Goal: Information Seeking & Learning: Learn about a topic

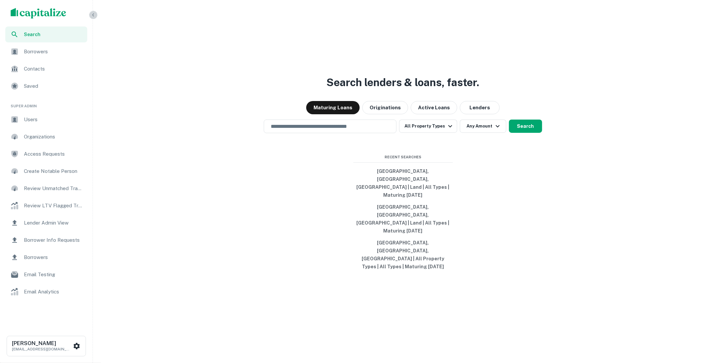
click at [95, 16] on icon "button" at bounding box center [93, 14] width 5 height 5
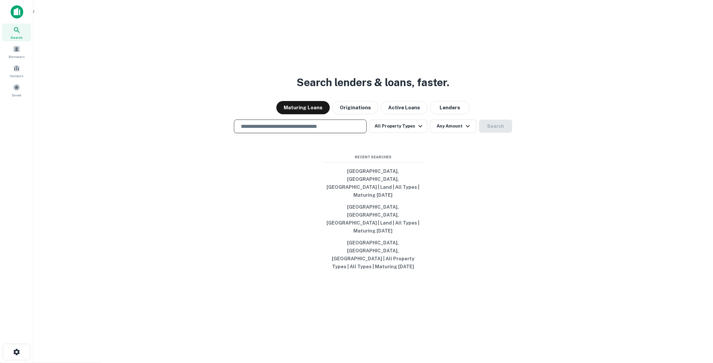
click at [262, 130] on input "text" at bounding box center [300, 127] width 127 height 8
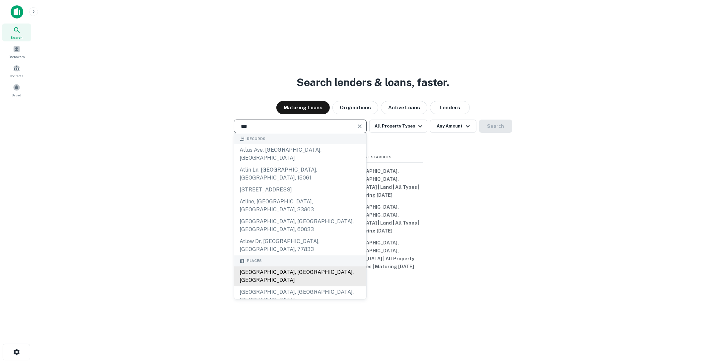
click at [261, 267] on div "[GEOGRAPHIC_DATA], [GEOGRAPHIC_DATA], [GEOGRAPHIC_DATA]" at bounding box center [300, 277] width 132 height 20
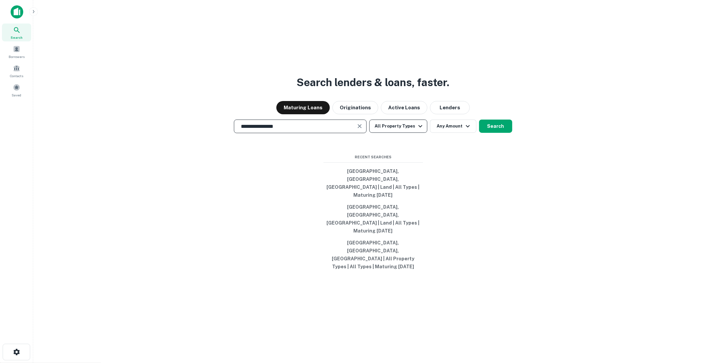
type input "**********"
click at [419, 130] on icon "button" at bounding box center [420, 126] width 8 height 8
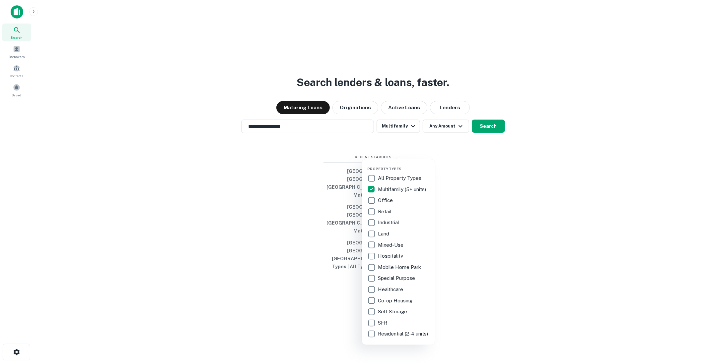
click at [478, 150] on div at bounding box center [356, 181] width 713 height 363
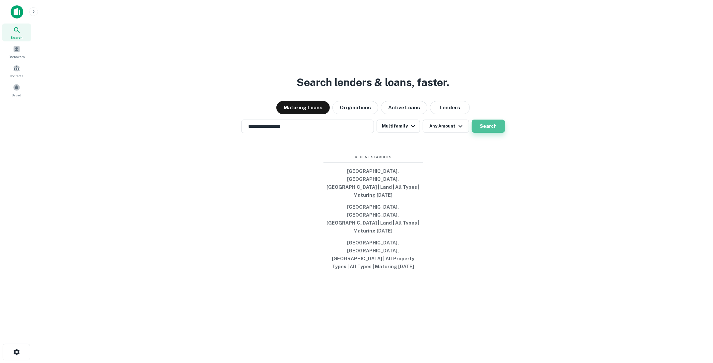
click at [480, 133] on button "Search" at bounding box center [487, 126] width 33 height 13
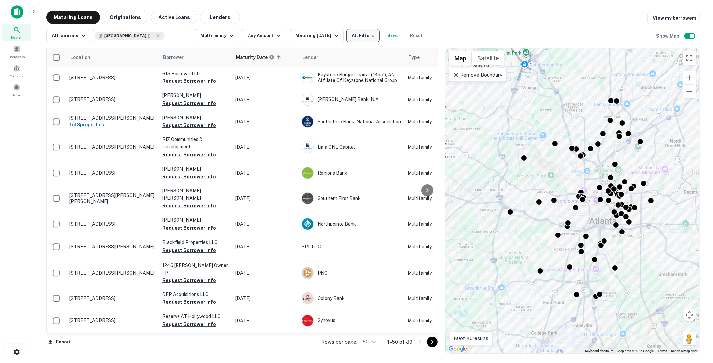
click at [366, 35] on button "All Filters" at bounding box center [362, 35] width 33 height 13
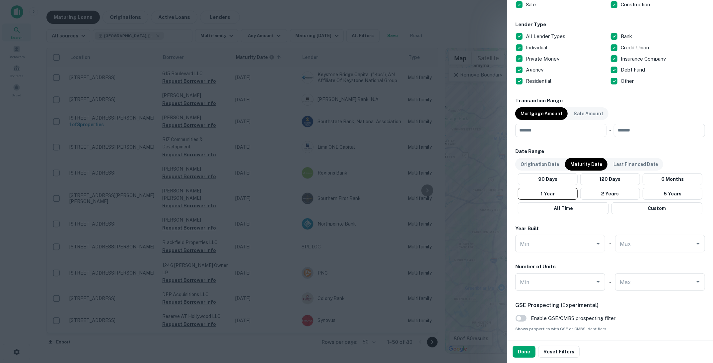
scroll to position [250, 0]
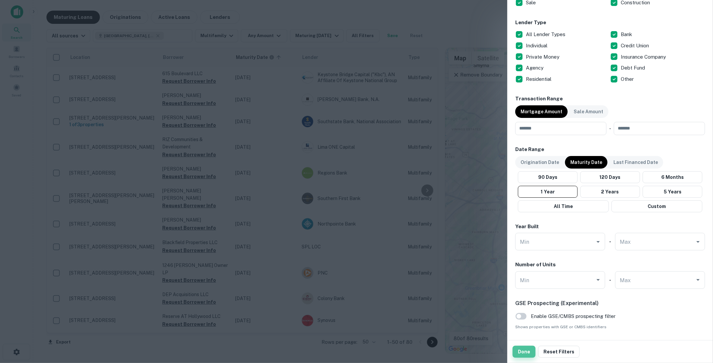
click at [522, 353] on button "Done" at bounding box center [523, 352] width 23 height 12
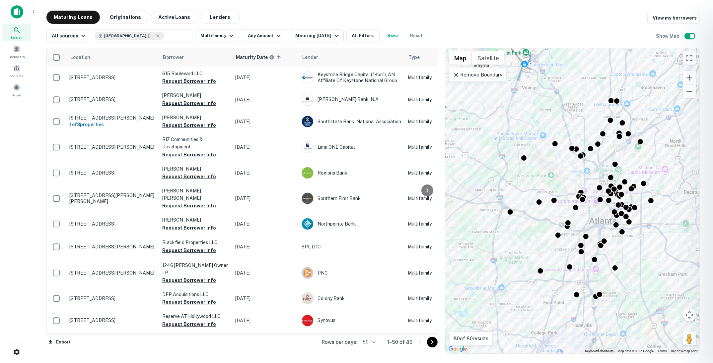
click at [687, 39] on div at bounding box center [356, 181] width 713 height 363
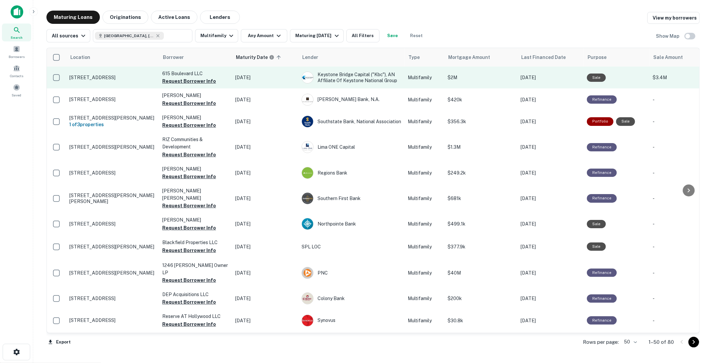
click at [124, 80] on p "[STREET_ADDRESS]" at bounding box center [112, 78] width 86 height 6
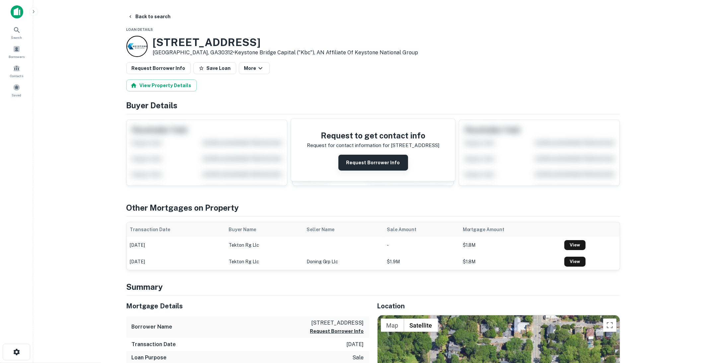
click at [377, 156] on button "Request Borrower Info" at bounding box center [373, 163] width 70 height 16
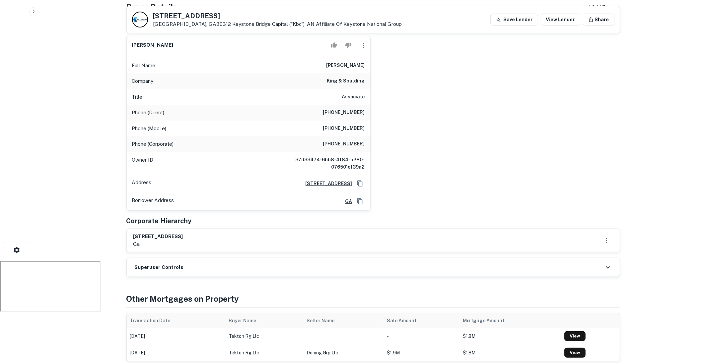
scroll to position [87, 0]
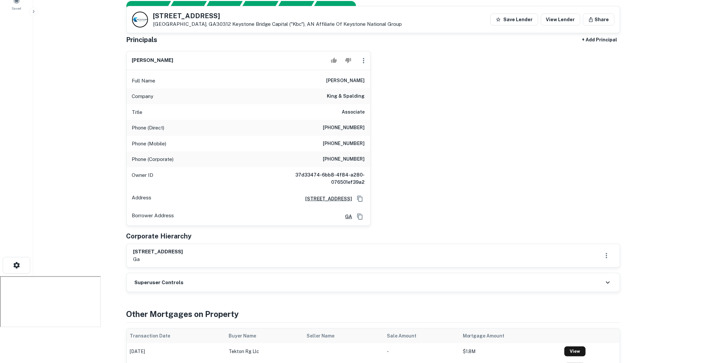
click at [219, 257] on div "615 boulevard llc ga" at bounding box center [372, 255] width 479 height 15
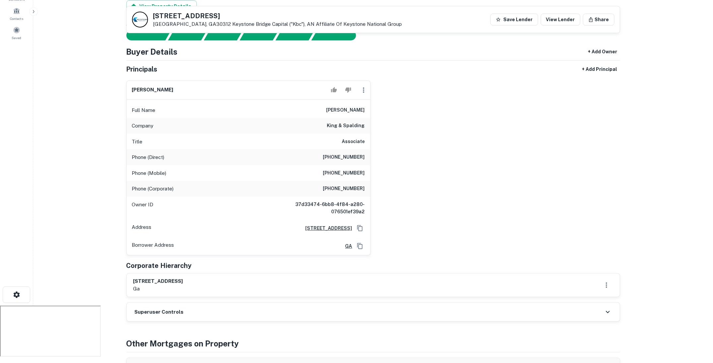
scroll to position [56, 0]
click at [343, 127] on h6 "king & spalding" at bounding box center [346, 127] width 38 height 8
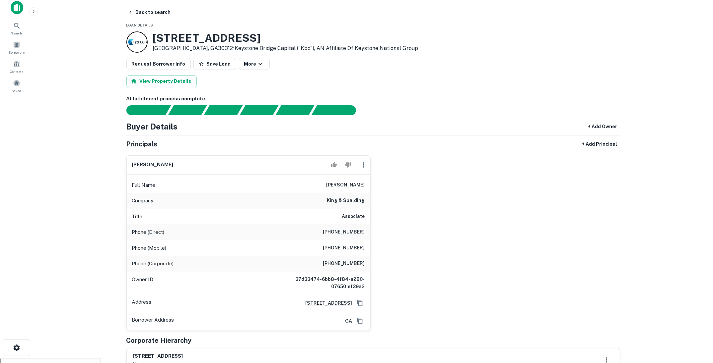
scroll to position [0, 0]
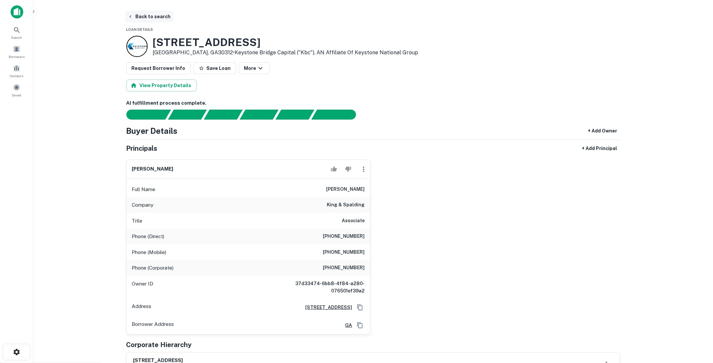
click at [153, 16] on button "Back to search" at bounding box center [149, 17] width 48 height 12
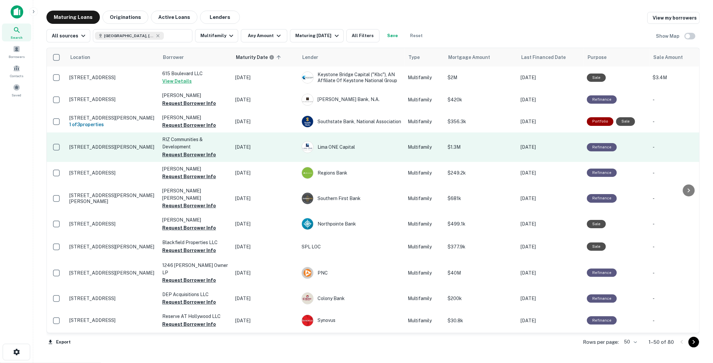
click at [124, 145] on p "[STREET_ADDRESS][PERSON_NAME]" at bounding box center [112, 147] width 86 height 6
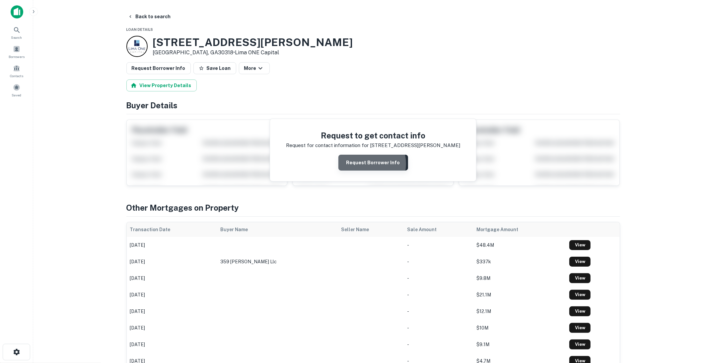
click at [367, 163] on button "Request Borrower Info" at bounding box center [373, 163] width 70 height 16
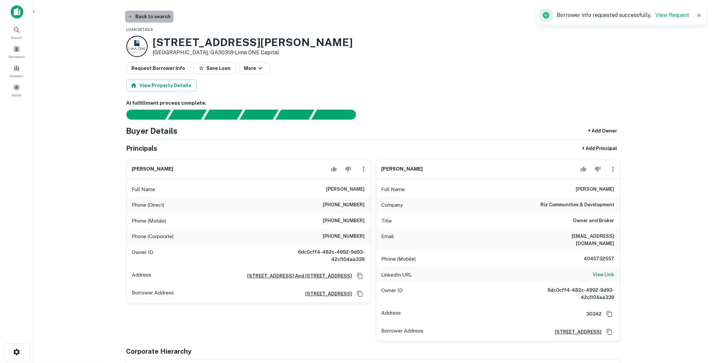
click at [160, 17] on button "Back to search" at bounding box center [149, 17] width 48 height 12
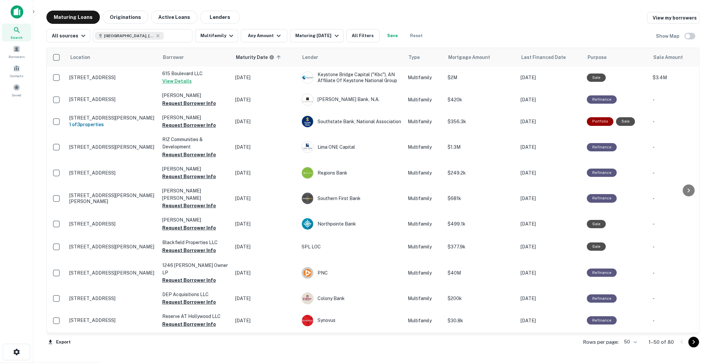
click at [688, 43] on div "Location Borrower Maturity Date sorted ascending Lender Type Mortgage Amount La…" at bounding box center [372, 198] width 653 height 312
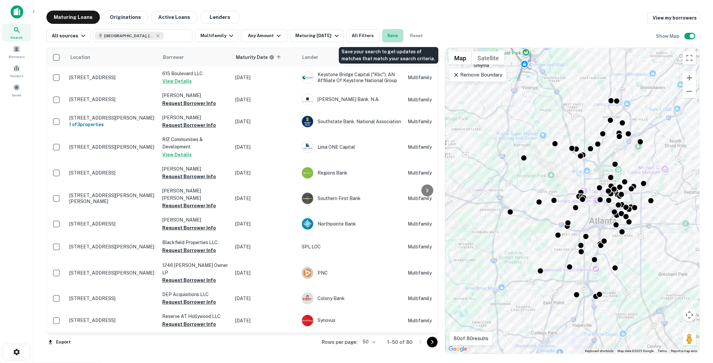
click at [390, 33] on button "Save" at bounding box center [392, 35] width 21 height 13
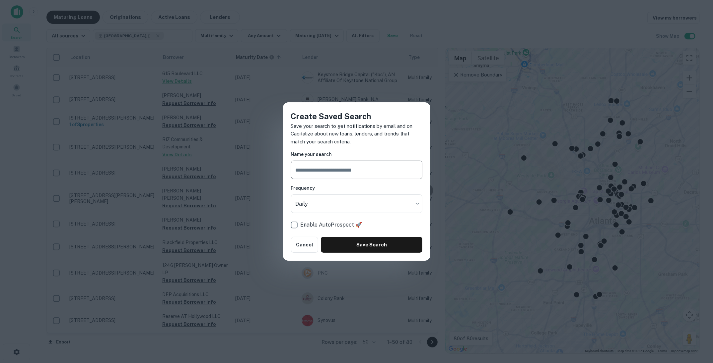
click at [350, 164] on input "text" at bounding box center [356, 170] width 131 height 19
type input "**********"
click at [393, 204] on body "Search Borrowers Contacts Saved Maturing Loans Originations Active Loans Lender…" at bounding box center [356, 181] width 713 height 363
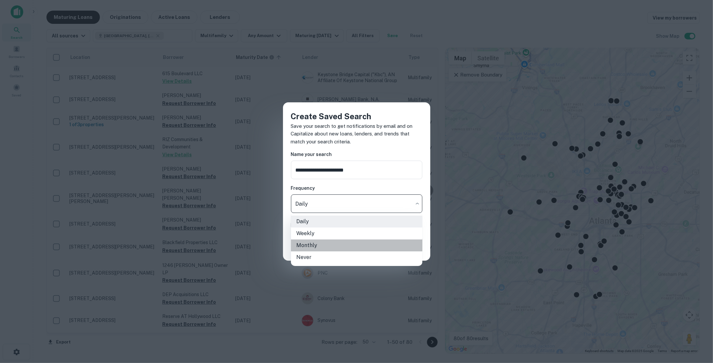
click at [322, 249] on li "Monthly" at bounding box center [356, 246] width 131 height 12
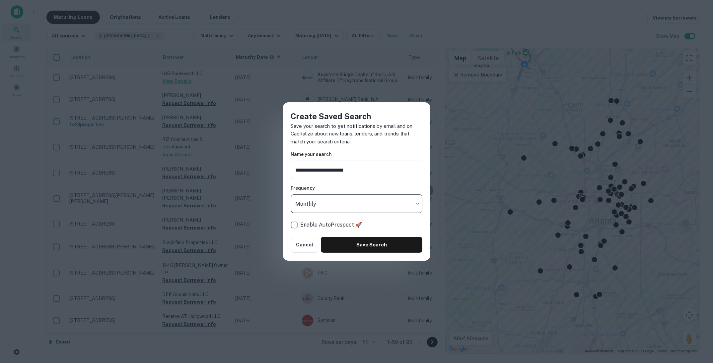
click at [342, 204] on body "Search Borrowers Contacts Saved Maturing Loans Originations Active Loans Lender…" at bounding box center [356, 181] width 713 height 363
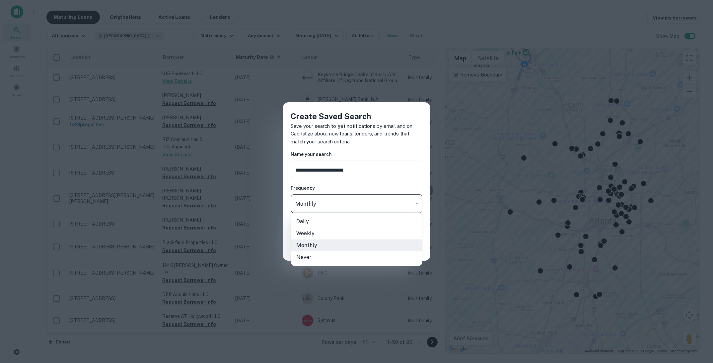
click at [321, 256] on li "Never" at bounding box center [356, 258] width 131 height 12
type input "*****"
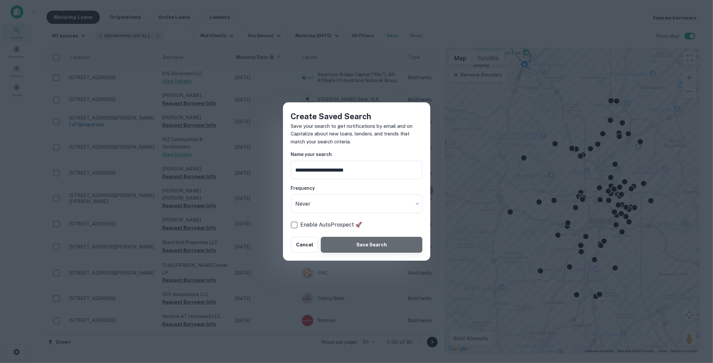
click at [354, 245] on button "Save Search" at bounding box center [371, 245] width 101 height 16
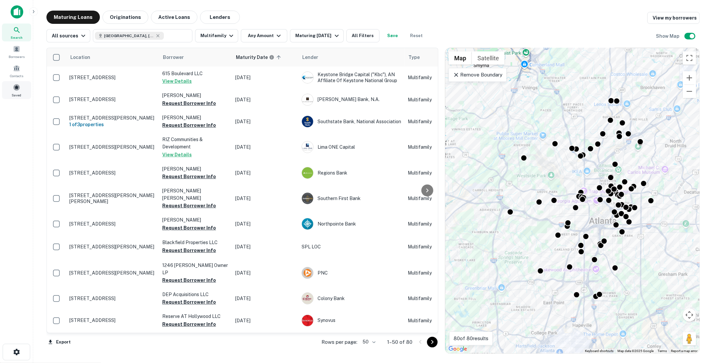
click at [18, 91] on div "Saved" at bounding box center [16, 90] width 29 height 18
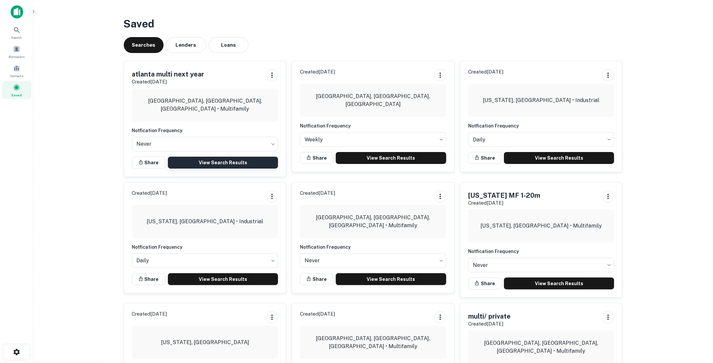
click at [214, 157] on link "View Search Results" at bounding box center [223, 163] width 110 height 12
click at [15, 35] on span "Search" at bounding box center [16, 37] width 11 height 5
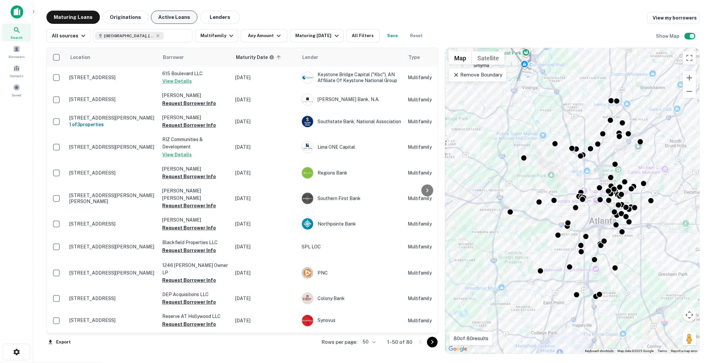
click at [163, 18] on button "Active Loans" at bounding box center [174, 17] width 46 height 13
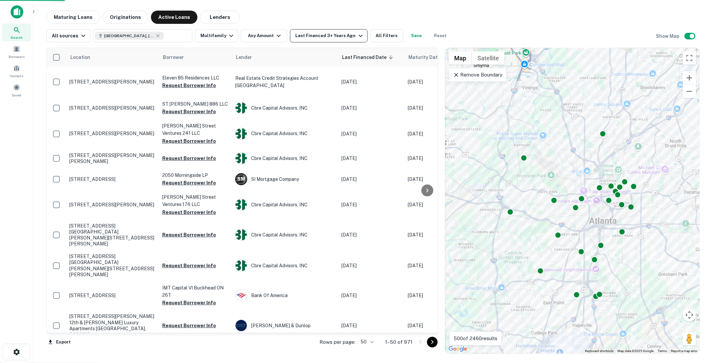
click at [356, 38] on icon "button" at bounding box center [360, 36] width 8 height 8
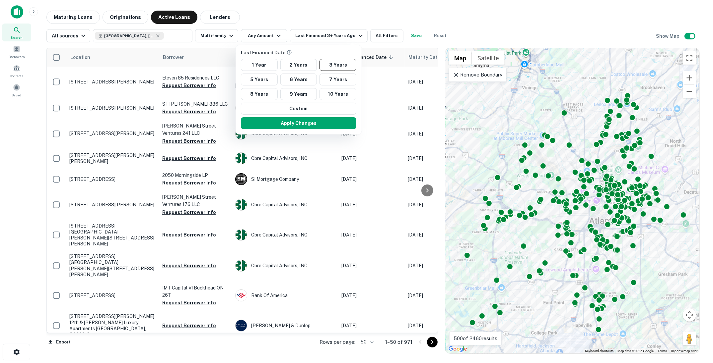
click at [348, 11] on div at bounding box center [356, 181] width 713 height 363
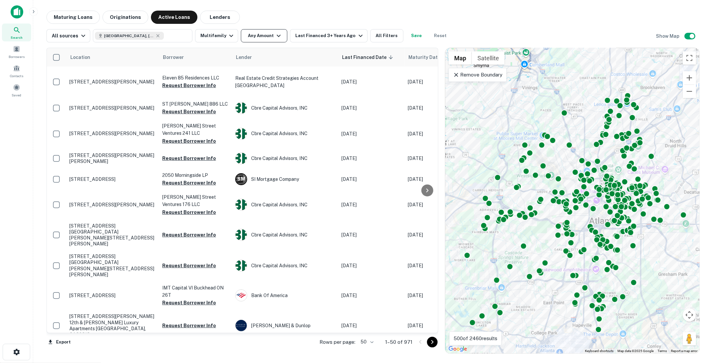
click at [275, 37] on icon "button" at bounding box center [279, 36] width 8 height 8
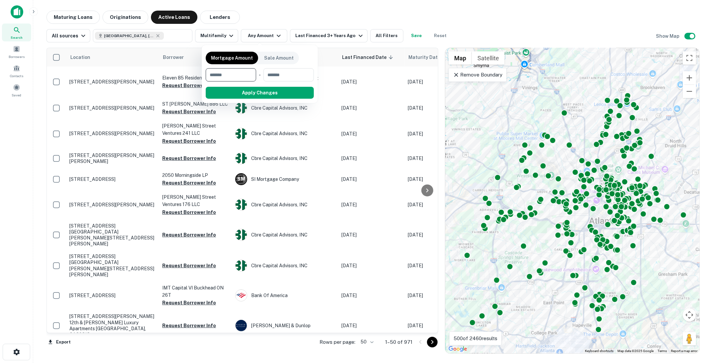
click at [386, 25] on div at bounding box center [356, 181] width 713 height 363
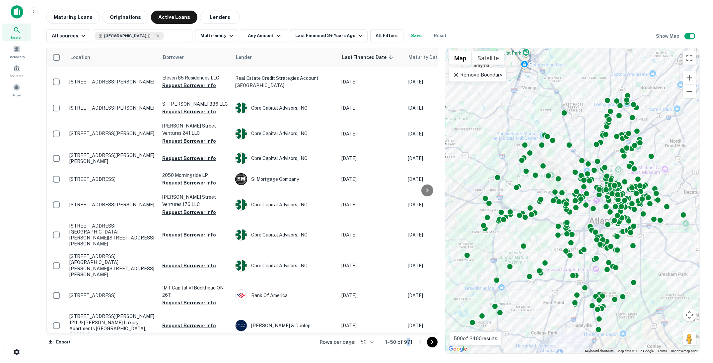
drag, startPoint x: 407, startPoint y: 341, endPoint x: 411, endPoint y: 341, distance: 3.6
click at [411, 341] on p "1–50 of 971" at bounding box center [398, 343] width 27 height 8
click at [356, 37] on icon "button" at bounding box center [360, 36] width 8 height 8
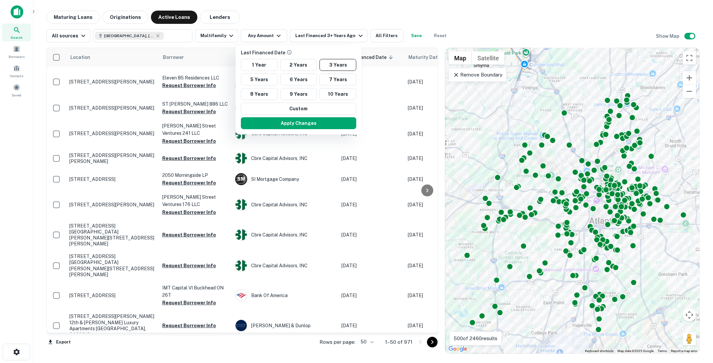
click at [369, 29] on div at bounding box center [356, 181] width 713 height 363
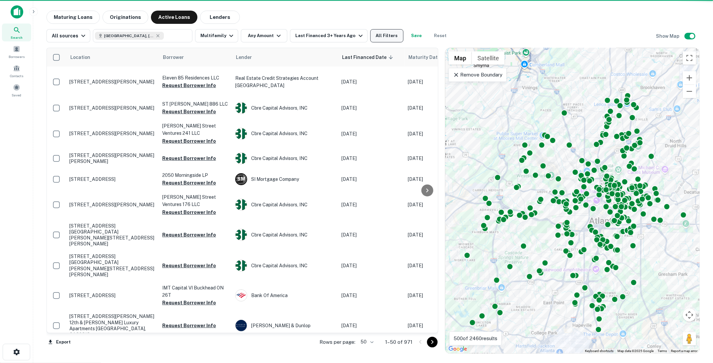
click at [378, 35] on button "All Filters" at bounding box center [386, 35] width 33 height 13
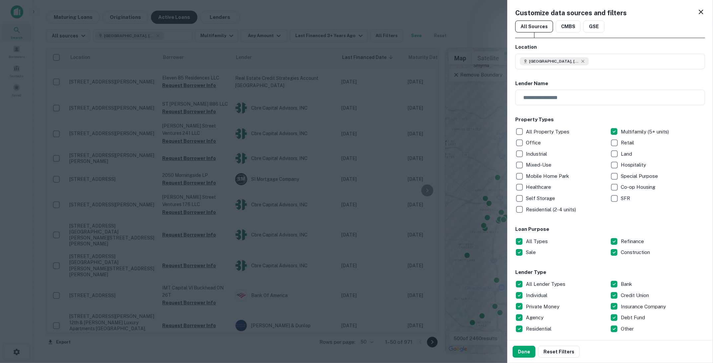
scroll to position [8, 0]
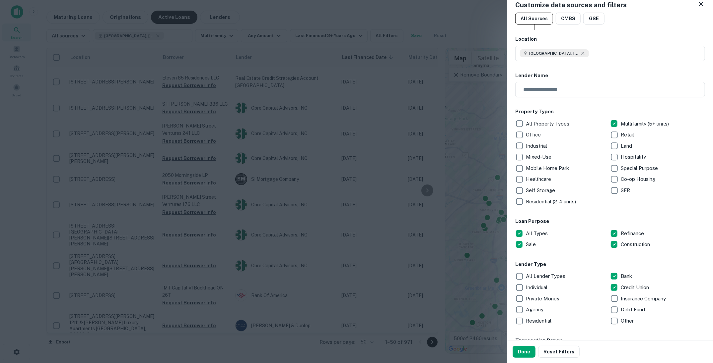
click at [520, 350] on button "Done" at bounding box center [523, 352] width 23 height 12
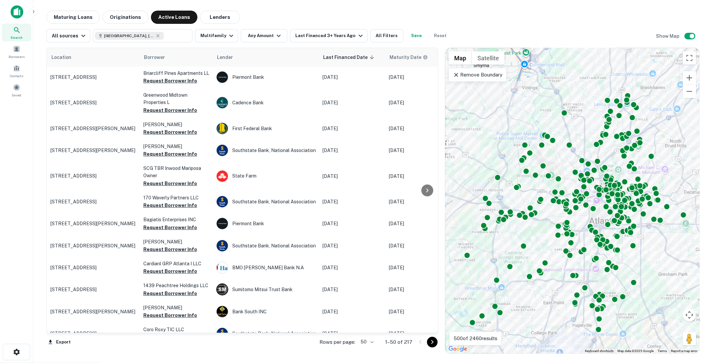
scroll to position [0, 19]
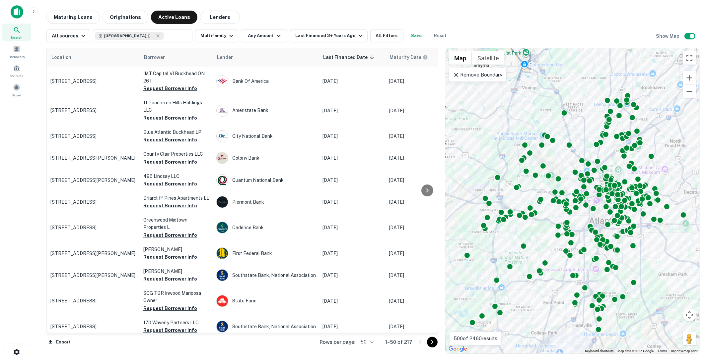
click at [411, 34] on button "Save" at bounding box center [416, 35] width 21 height 13
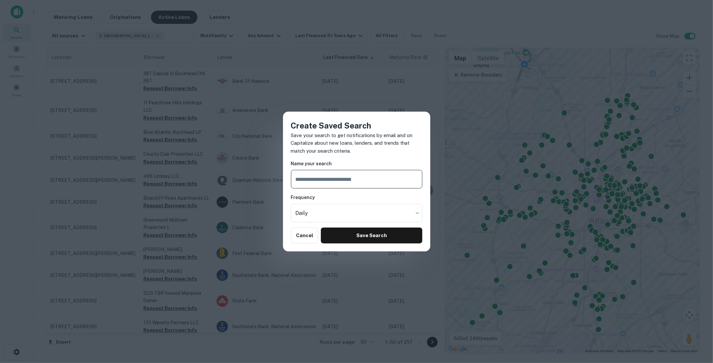
click at [351, 176] on input "text" at bounding box center [356, 179] width 131 height 19
type input "*"
click at [370, 210] on body "Search Borrowers Contacts Saved Maturing Loans Originations Active Loans Lender…" at bounding box center [356, 181] width 713 height 363
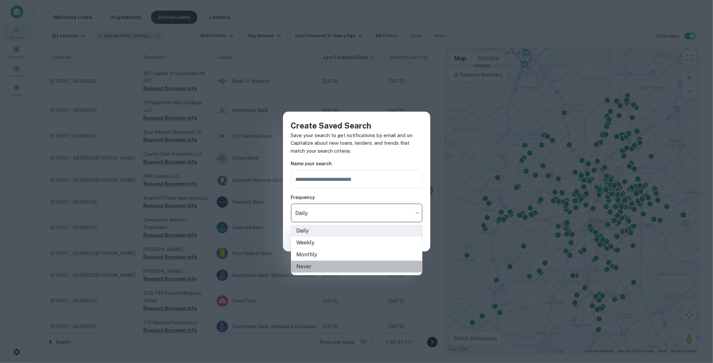
click at [329, 269] on li "Never" at bounding box center [356, 267] width 131 height 12
type input "*****"
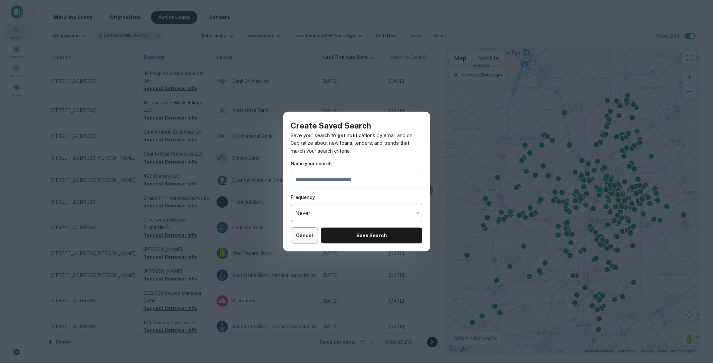
click at [303, 239] on button "Cancel" at bounding box center [305, 236] width 28 height 16
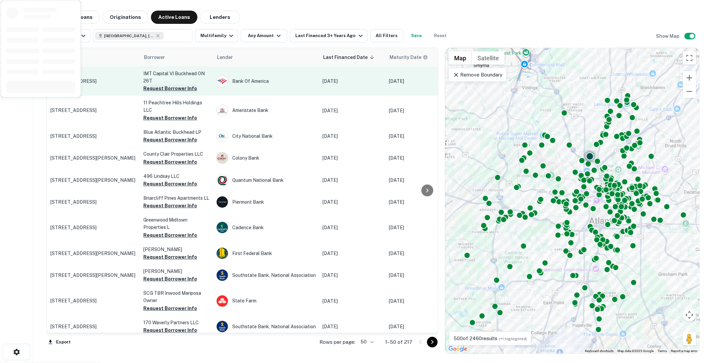
click at [168, 91] on button "Request Borrower Info" at bounding box center [170, 89] width 54 height 8
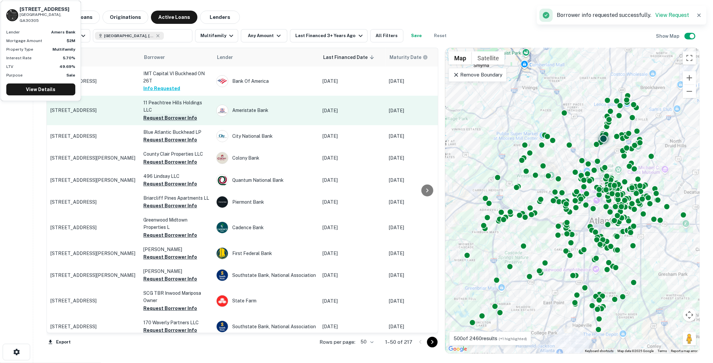
click at [174, 118] on button "Request Borrower Info" at bounding box center [170, 118] width 54 height 8
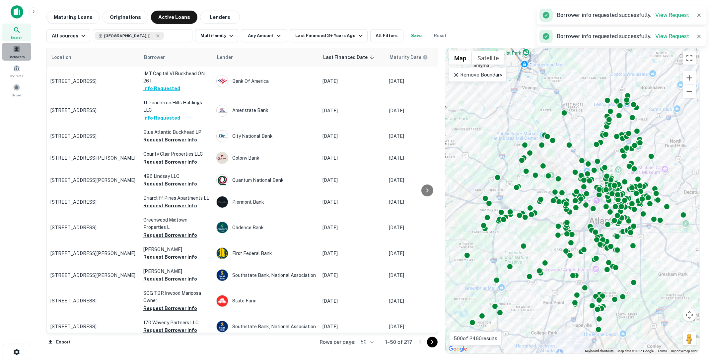
click at [13, 52] on div "Borrowers" at bounding box center [16, 52] width 29 height 18
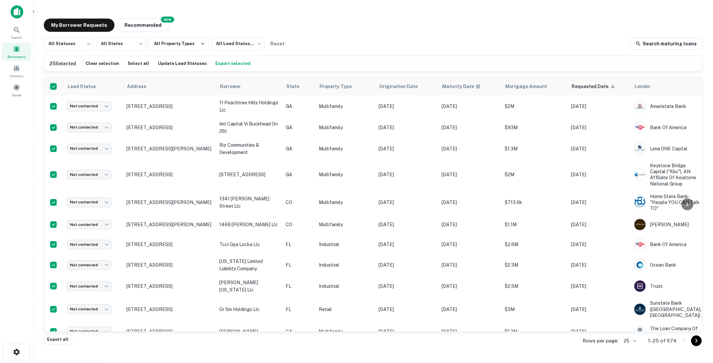
click at [336, 46] on div "All Statuses *** ​ All States *** ​ All Property Types All Lead Statuses *** ​ …" at bounding box center [373, 43] width 658 height 13
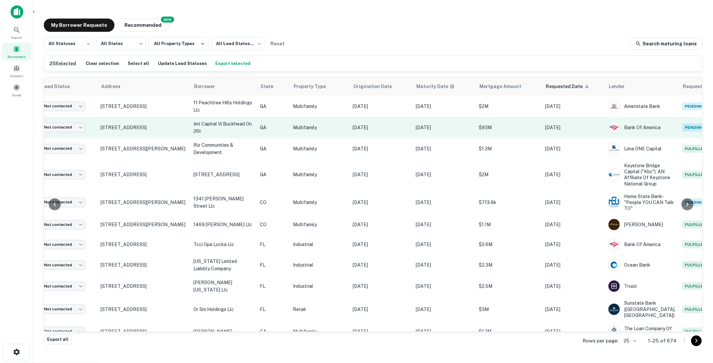
scroll to position [0, 39]
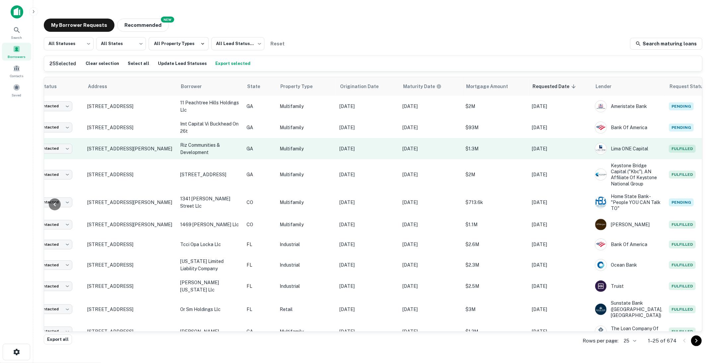
click at [269, 148] on p "GA" at bounding box center [259, 148] width 27 height 7
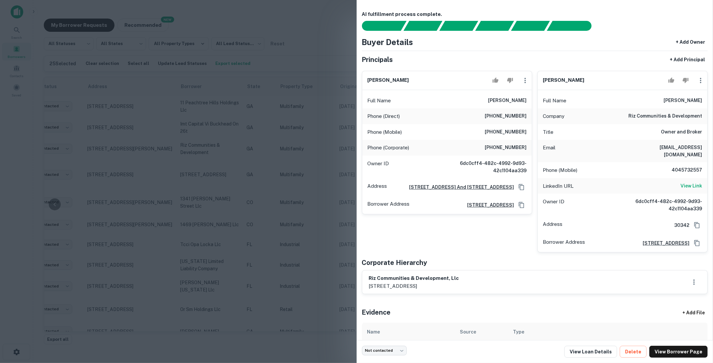
click at [282, 168] on div at bounding box center [356, 181] width 713 height 363
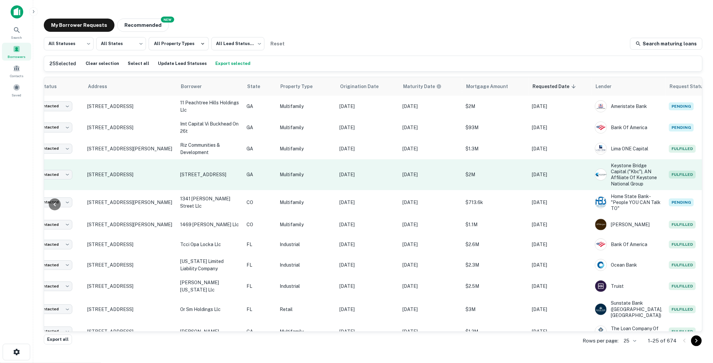
scroll to position [0, 0]
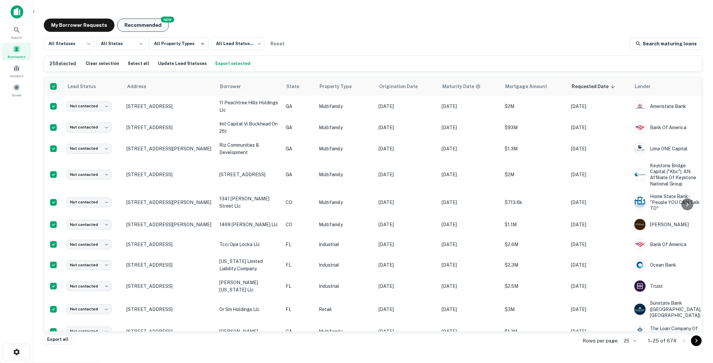
click at [147, 27] on button "Recommended" at bounding box center [143, 25] width 52 height 13
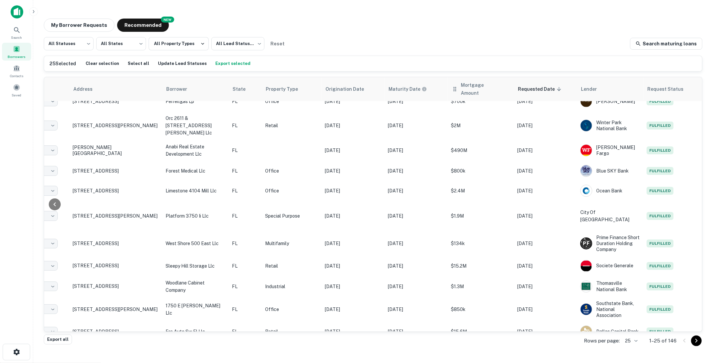
scroll to position [0, 54]
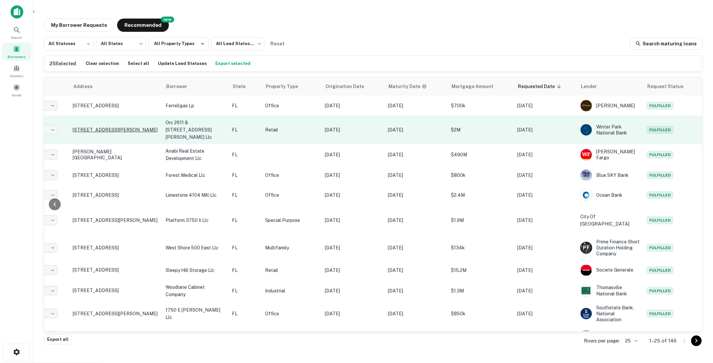
click at [123, 127] on p "2615 Lee Rd Winter Park, FL32789" at bounding box center [116, 130] width 86 height 6
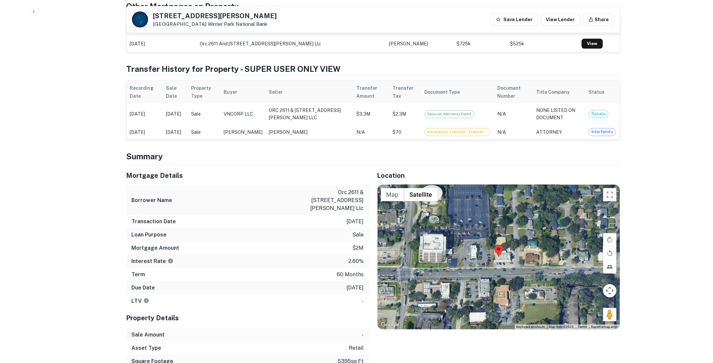
scroll to position [426, 0]
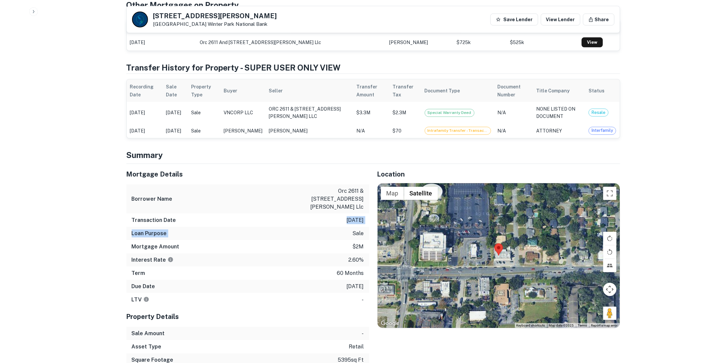
drag, startPoint x: 336, startPoint y: 203, endPoint x: 362, endPoint y: 210, distance: 27.4
click at [362, 210] on div "Mortgage Details Borrower Name orc 2611 & 2615 lee road llc Transaction Date 2/…" at bounding box center [247, 235] width 243 height 143
click at [362, 227] on div "Loan Purpose sale" at bounding box center [247, 233] width 243 height 13
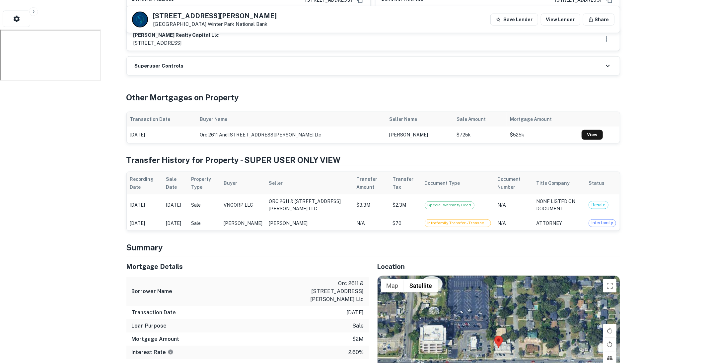
scroll to position [336, 0]
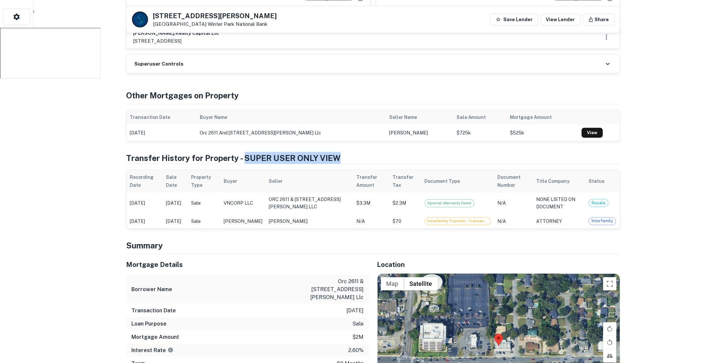
drag, startPoint x: 339, startPoint y: 145, endPoint x: 242, endPoint y: 142, distance: 96.9
click at [242, 152] on h4 "Transfer History for Property - SUPER USER ONLY VIEW" at bounding box center [372, 158] width 493 height 12
click at [203, 196] on td "Sale" at bounding box center [204, 203] width 32 height 21
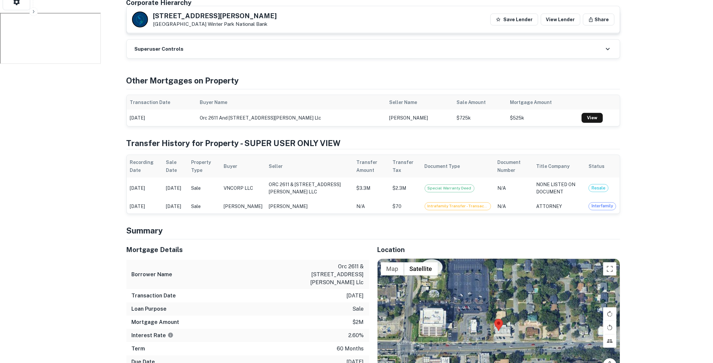
scroll to position [351, 0]
drag, startPoint x: 158, startPoint y: 172, endPoint x: 147, endPoint y: 171, distance: 11.6
click at [147, 177] on td "Jan 30, 2022" at bounding box center [145, 187] width 36 height 21
drag, startPoint x: 364, startPoint y: 279, endPoint x: 352, endPoint y: 279, distance: 11.6
click at [352, 289] on div "Transaction Date 2/2/2021" at bounding box center [247, 295] width 243 height 13
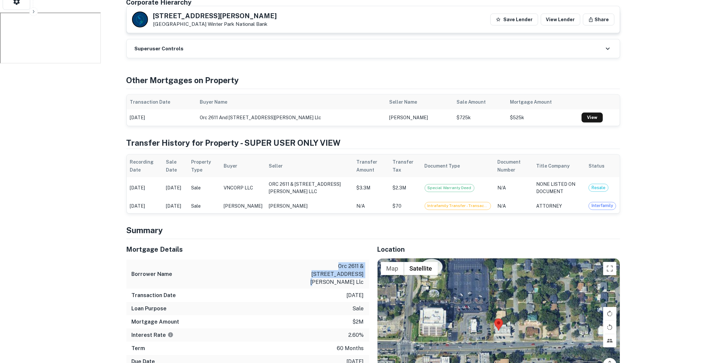
drag, startPoint x: 364, startPoint y: 266, endPoint x: 314, endPoint y: 256, distance: 51.1
click at [314, 260] on div "Borrower Name orc 2611 & 2615 lee road llc" at bounding box center [247, 274] width 243 height 29
drag, startPoint x: 264, startPoint y: 173, endPoint x: 229, endPoint y: 170, distance: 34.9
click at [229, 177] on td "VNCORP LLC" at bounding box center [242, 187] width 45 height 21
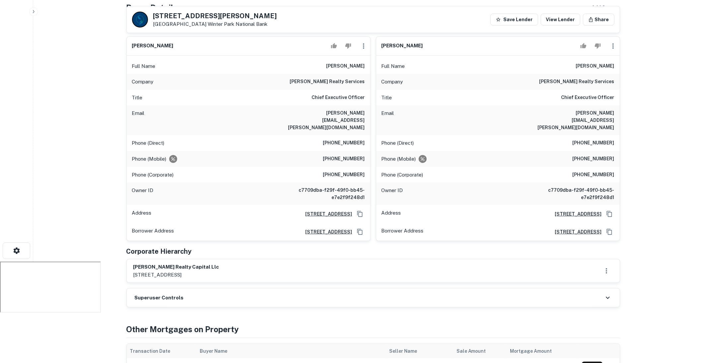
scroll to position [0, 0]
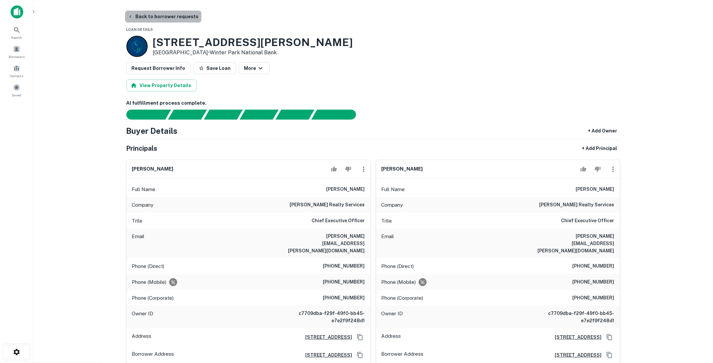
click at [177, 15] on button "Back to borrower requests" at bounding box center [163, 17] width 76 height 12
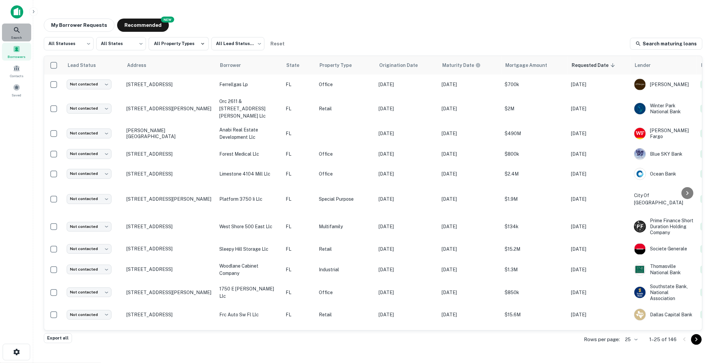
click at [16, 33] on icon at bounding box center [17, 30] width 8 height 8
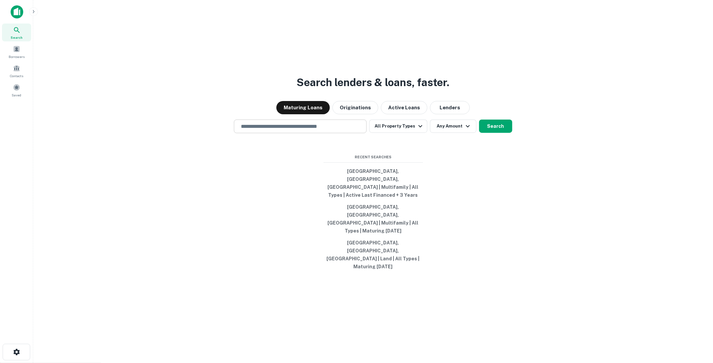
click at [320, 130] on input "text" at bounding box center [300, 127] width 127 height 8
click at [245, 166] on div at bounding box center [300, 149] width 133 height 33
click at [267, 130] on input "text" at bounding box center [300, 127] width 127 height 8
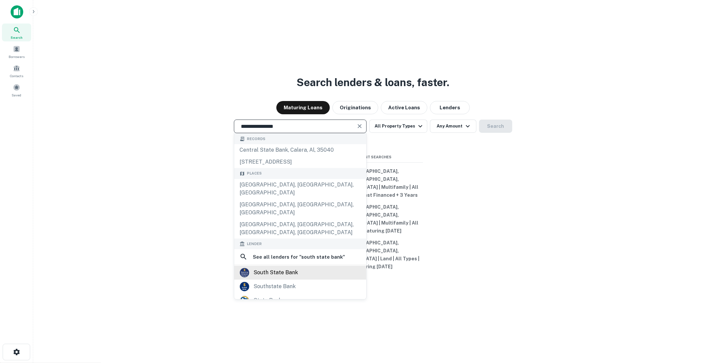
type input "**********"
click at [300, 276] on div "south state bank" at bounding box center [299, 273] width 121 height 10
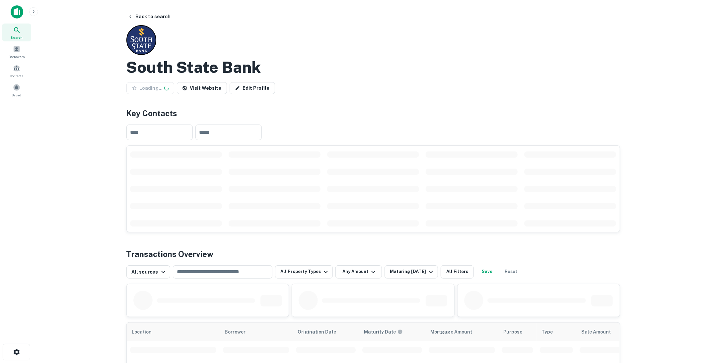
scroll to position [7, 0]
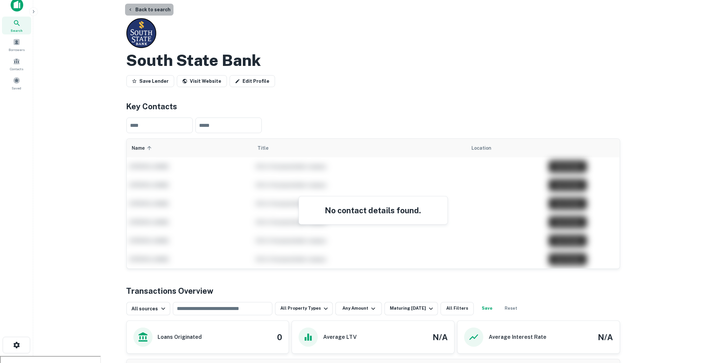
click at [156, 15] on button "Back to search" at bounding box center [149, 10] width 48 height 12
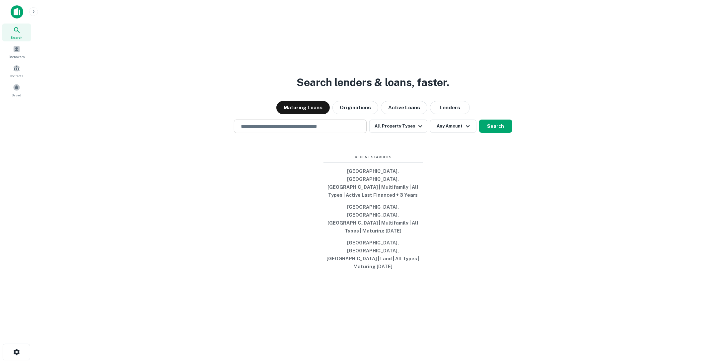
click at [269, 130] on input "text" at bounding box center [300, 127] width 127 height 8
type input "**********"
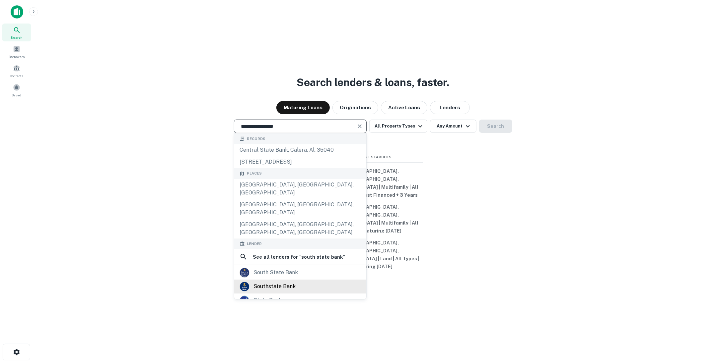
click at [281, 285] on div "southstate bank" at bounding box center [274, 287] width 42 height 10
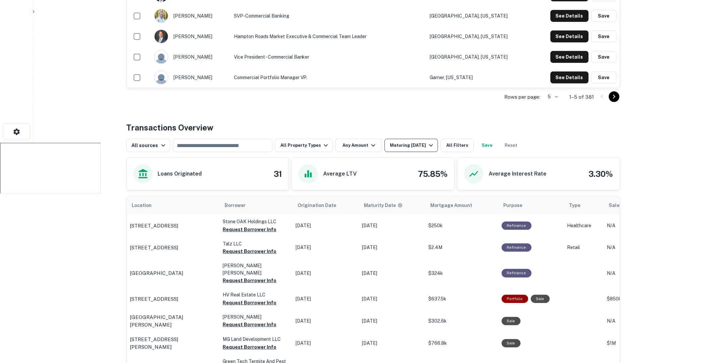
scroll to position [239, 0]
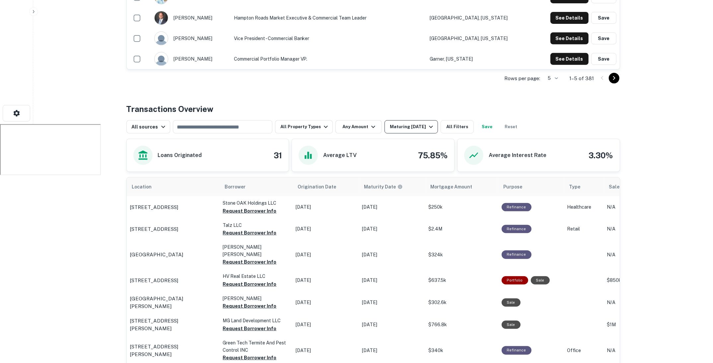
click at [422, 128] on div "Maturing [DATE]" at bounding box center [412, 127] width 45 height 8
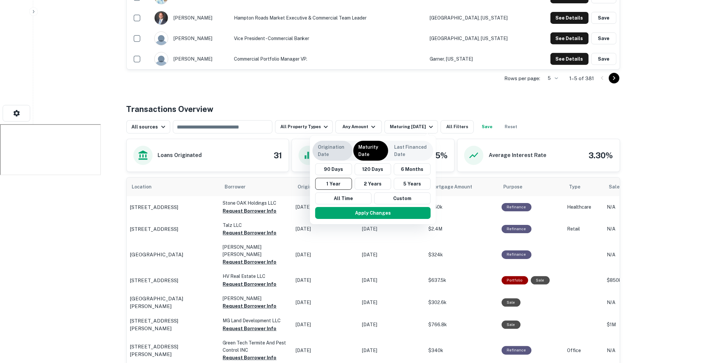
click at [333, 150] on p "Origination Date" at bounding box center [333, 151] width 30 height 15
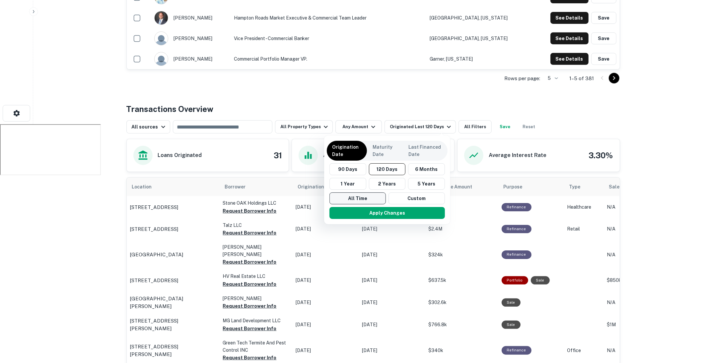
click at [370, 197] on button "All Time" at bounding box center [357, 199] width 56 height 12
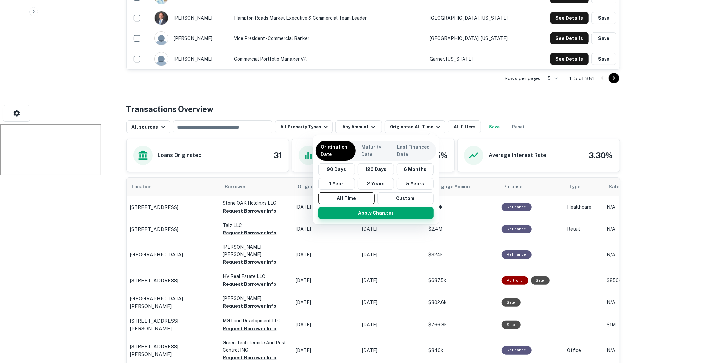
click at [371, 215] on button "Apply Changes" at bounding box center [375, 213] width 115 height 12
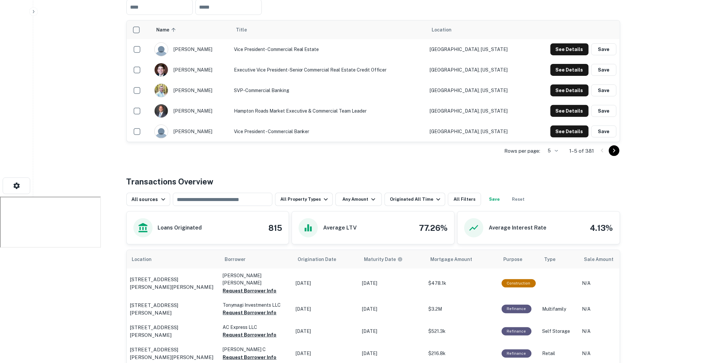
scroll to position [176, 0]
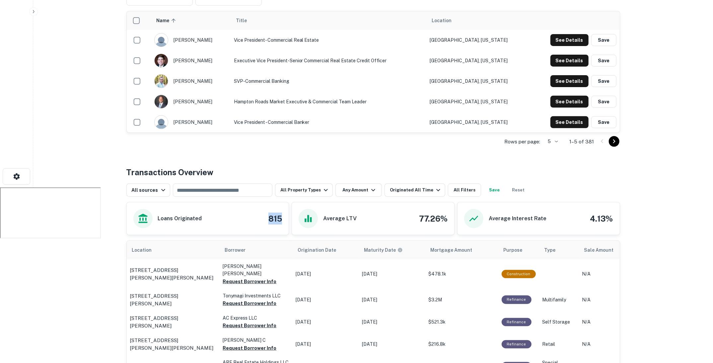
drag, startPoint x: 266, startPoint y: 219, endPoint x: 282, endPoint y: 219, distance: 15.9
click at [282, 219] on div "Loans Originated 815" at bounding box center [208, 219] width 162 height 32
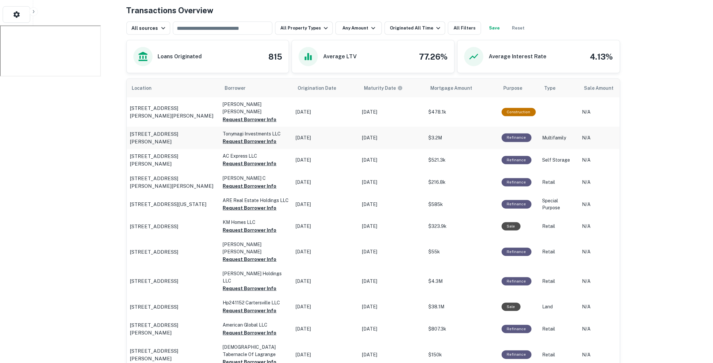
scroll to position [334, 0]
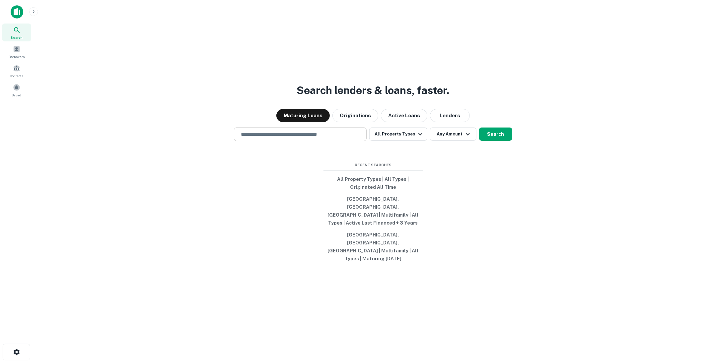
click at [337, 141] on div "​" at bounding box center [300, 135] width 133 height 14
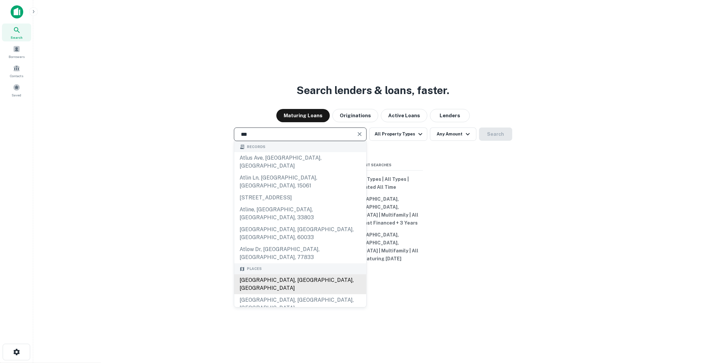
click at [280, 275] on div "Atlanta, GA, USA" at bounding box center [300, 285] width 132 height 20
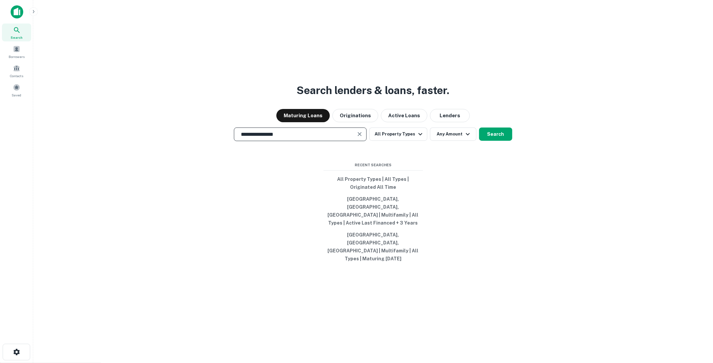
type input "**********"
click at [501, 142] on div "**********" at bounding box center [372, 197] width 669 height 363
click at [498, 141] on button "Search" at bounding box center [495, 134] width 33 height 13
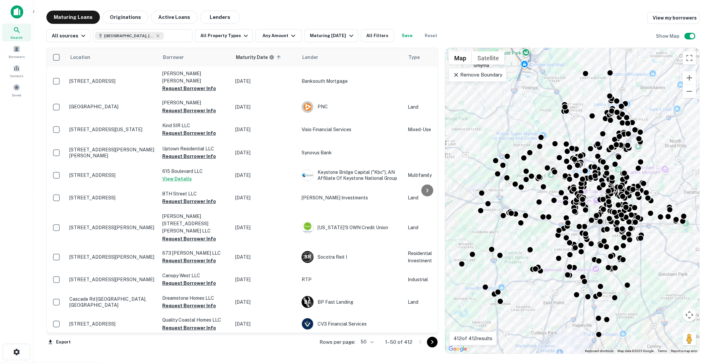
click at [366, 339] on body "Search Borrowers Contacts Saved Maturing Loans Originations Active Loans Lender…" at bounding box center [356, 181] width 713 height 363
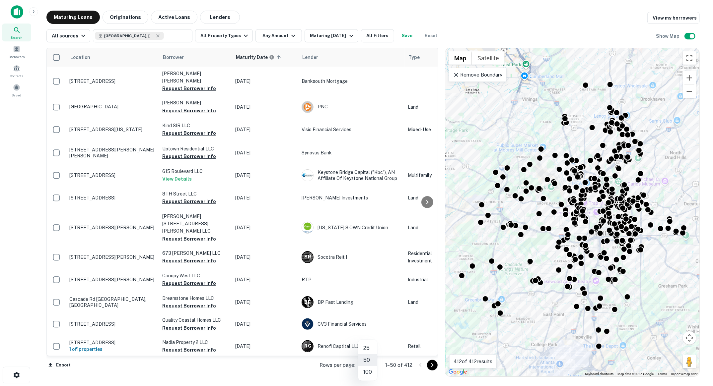
click at [18, 363] on div at bounding box center [356, 193] width 713 height 386
click at [16, 363] on icon "button" at bounding box center [17, 375] width 8 height 8
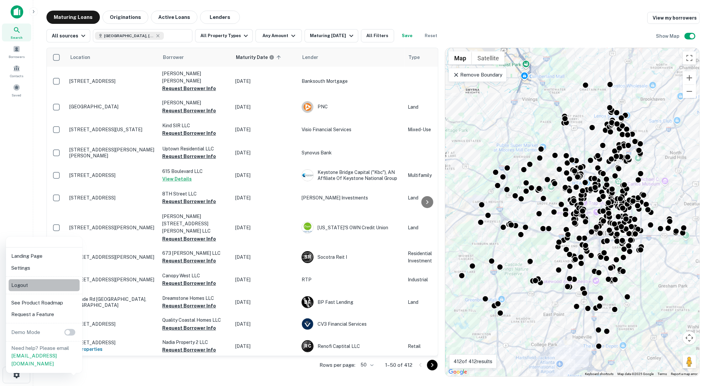
click at [31, 287] on li "Logout" at bounding box center [44, 286] width 71 height 12
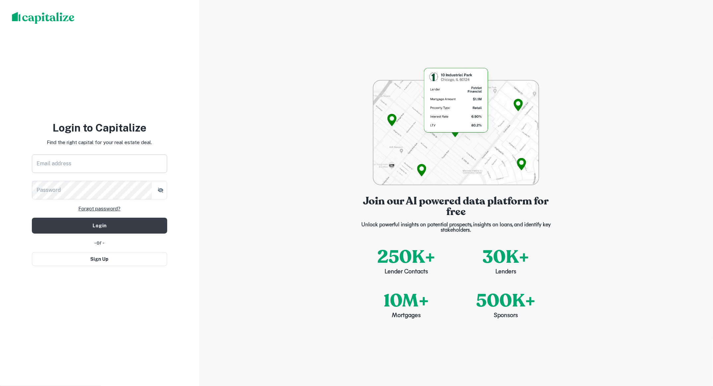
click at [125, 156] on input "Email address" at bounding box center [99, 164] width 135 height 19
type input "**********"
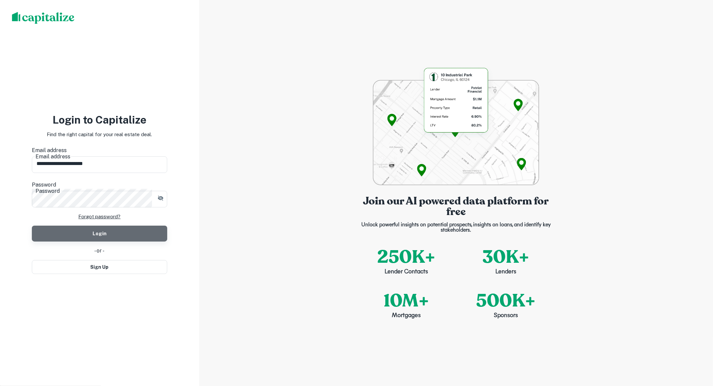
click at [112, 226] on button "Login" at bounding box center [99, 234] width 135 height 16
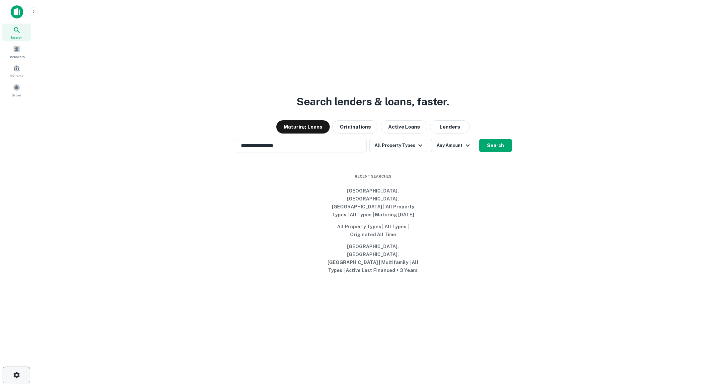
click at [21, 363] on button "button" at bounding box center [17, 375] width 28 height 17
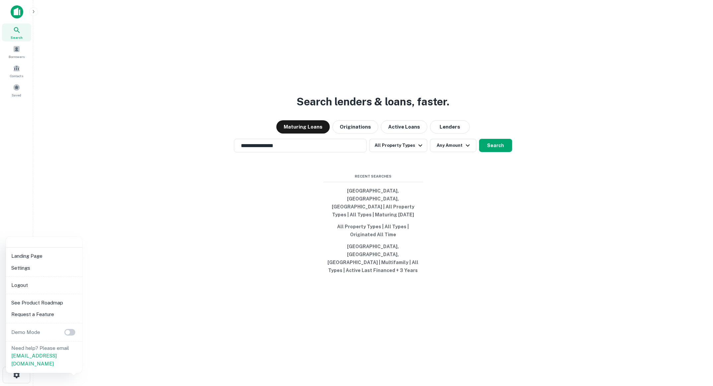
click at [32, 10] on div at bounding box center [356, 193] width 713 height 386
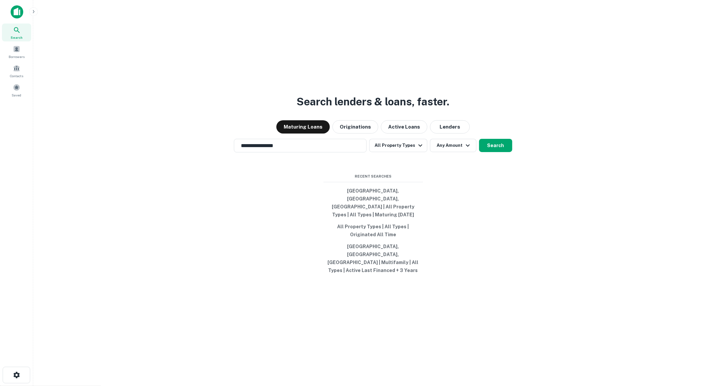
click at [32, 10] on icon "button" at bounding box center [33, 11] width 5 height 5
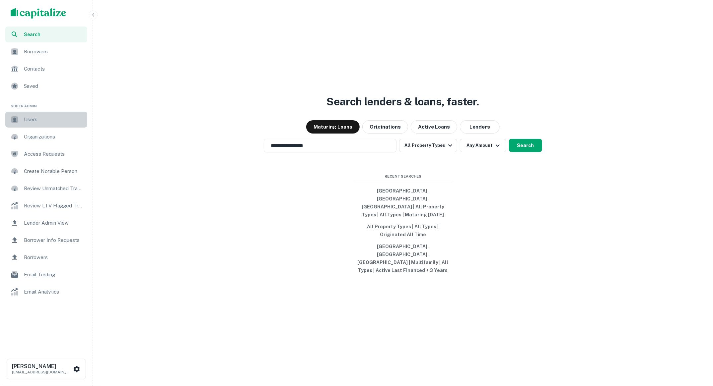
click at [47, 120] on span "Users" at bounding box center [53, 120] width 59 height 8
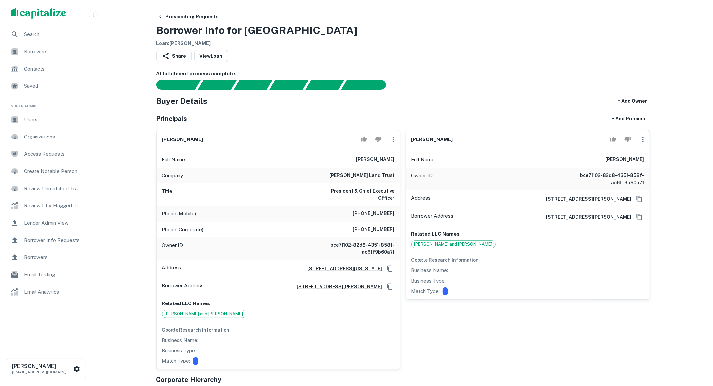
scroll to position [245, 0]
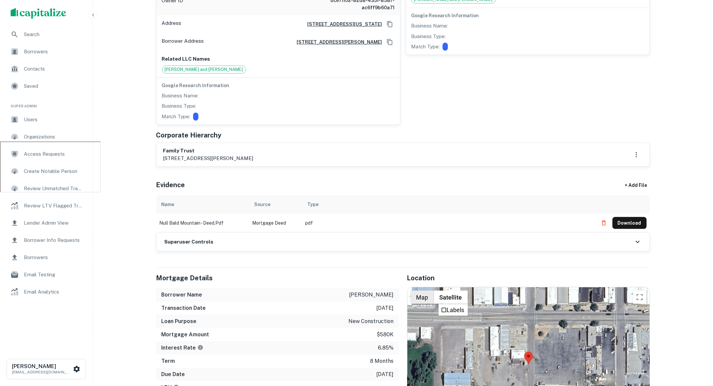
click at [428, 291] on button "Map" at bounding box center [421, 297] width 23 height 13
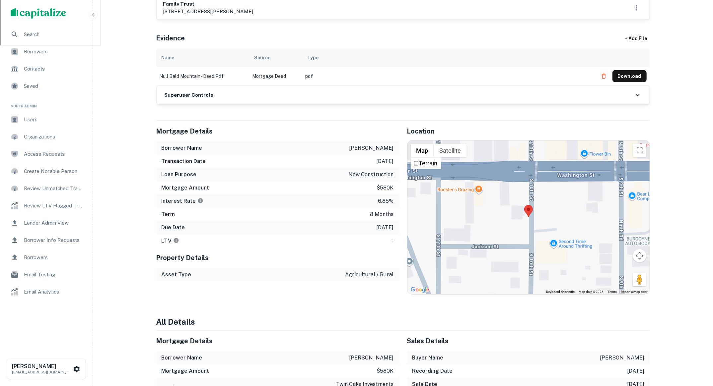
scroll to position [423, 0]
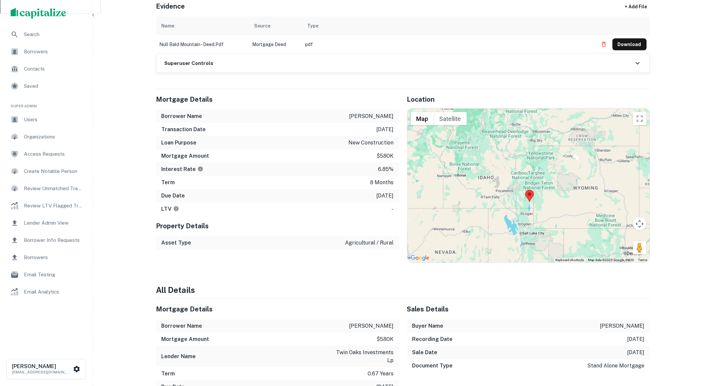
click at [50, 29] on div "Search" at bounding box center [46, 35] width 82 height 16
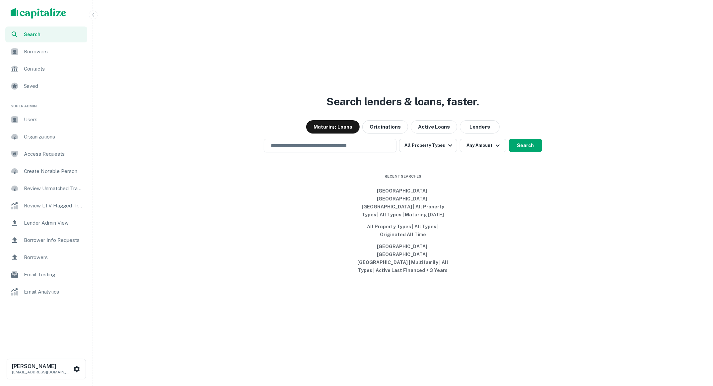
click at [91, 19] on div "scrollable content" at bounding box center [46, 13] width 93 height 27
click at [91, 17] on icon "button" at bounding box center [93, 14] width 5 height 5
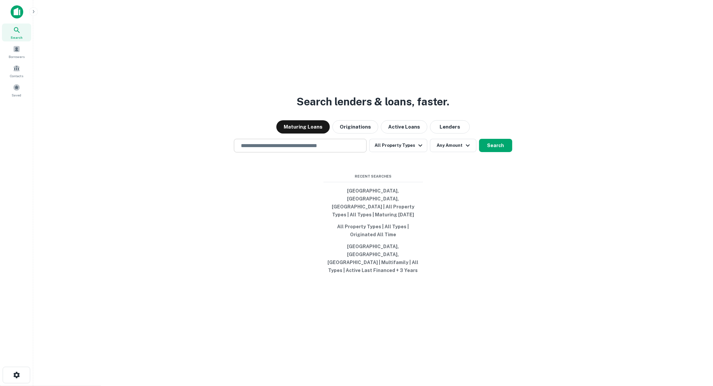
click at [325, 153] on div "​" at bounding box center [300, 146] width 133 height 14
click at [236, 175] on div at bounding box center [300, 169] width 133 height 33
click at [270, 150] on input "text" at bounding box center [300, 146] width 127 height 8
click at [324, 95] on div "Search lenders & loans, faster. Maturing Loans Originations Active Loans Lender…" at bounding box center [372, 209] width 669 height 386
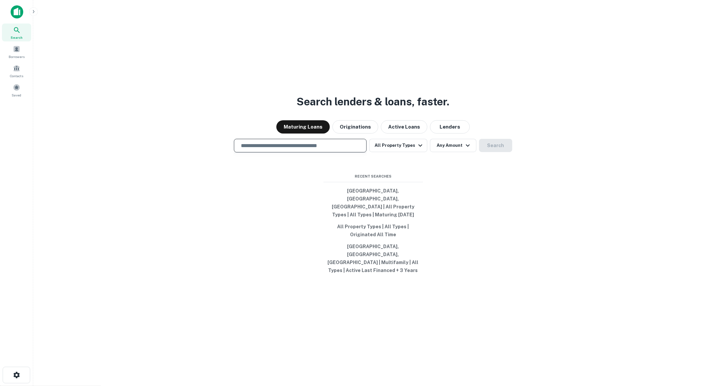
click at [318, 150] on input "text" at bounding box center [300, 146] width 127 height 8
click at [211, 211] on div "Search lenders & loans, faster. Maturing Loans Originations Active Loans Lender…" at bounding box center [372, 209] width 669 height 386
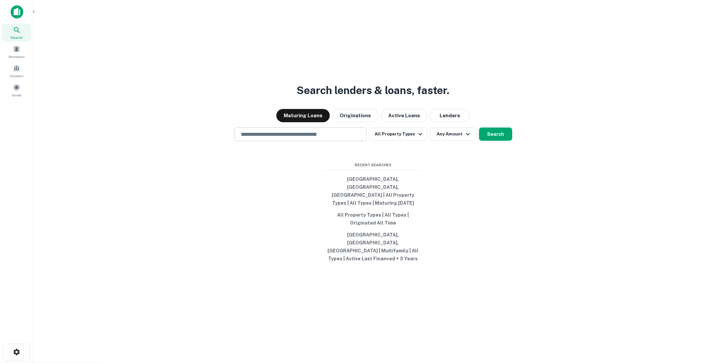
click at [311, 138] on input "text" at bounding box center [300, 135] width 127 height 8
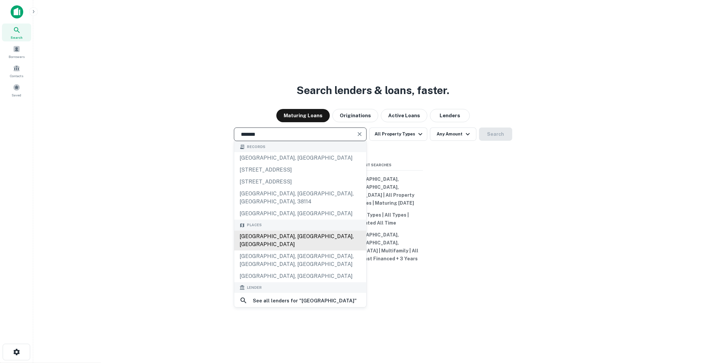
click at [268, 240] on div "[GEOGRAPHIC_DATA], [GEOGRAPHIC_DATA], [GEOGRAPHIC_DATA]" at bounding box center [300, 241] width 132 height 20
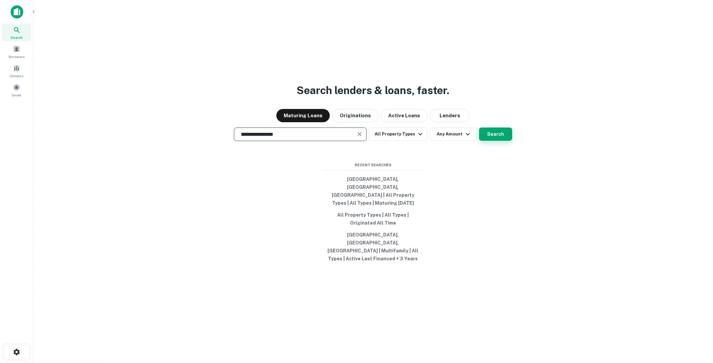
type input "**********"
click at [490, 141] on button "Search" at bounding box center [495, 134] width 33 height 13
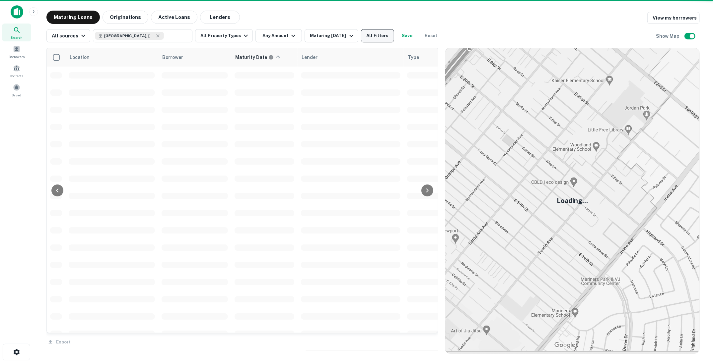
click at [369, 36] on button "All Filters" at bounding box center [377, 35] width 33 height 13
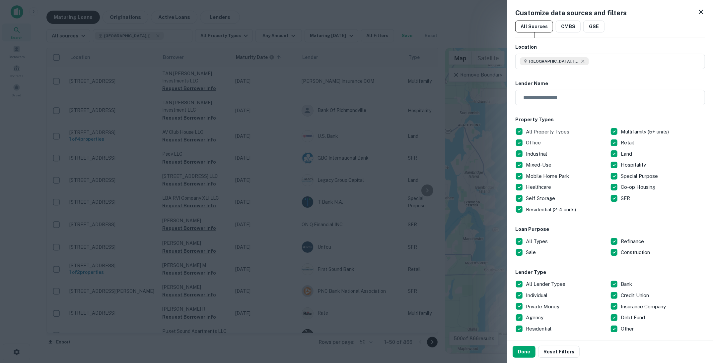
scroll to position [52, 0]
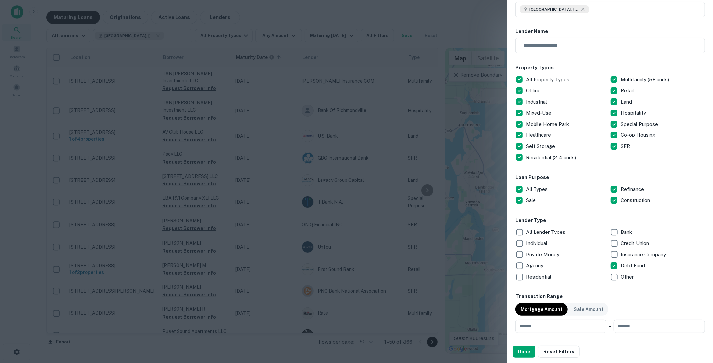
click at [527, 348] on button "Done" at bounding box center [523, 352] width 23 height 12
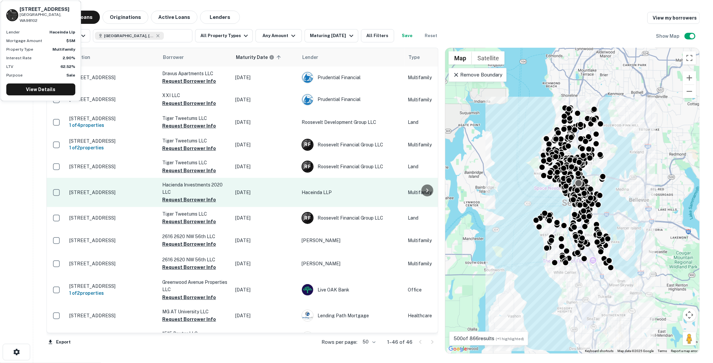
scroll to position [12, 0]
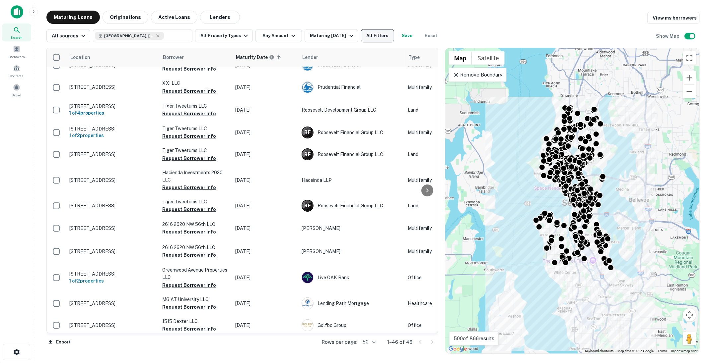
click at [380, 38] on button "All Filters" at bounding box center [377, 35] width 33 height 13
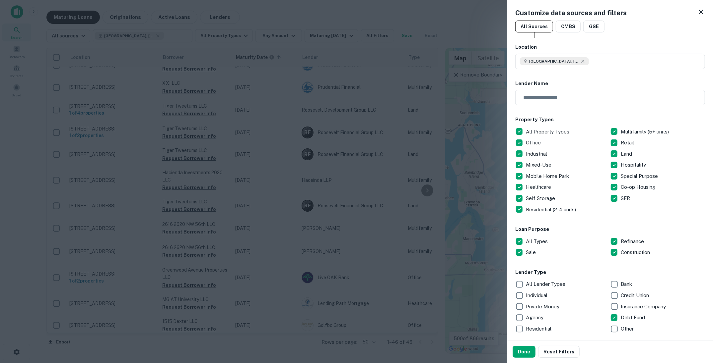
click at [423, 22] on div at bounding box center [356, 181] width 713 height 363
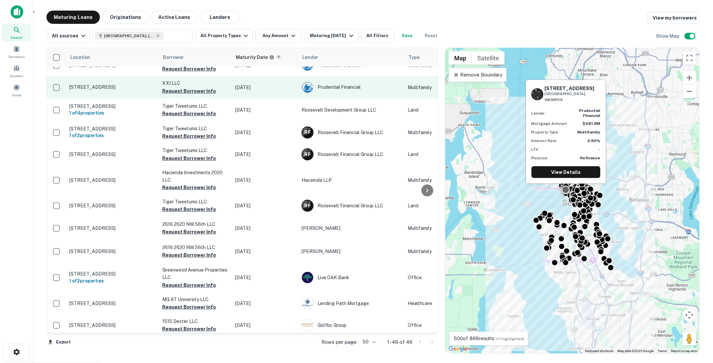
scroll to position [0, 0]
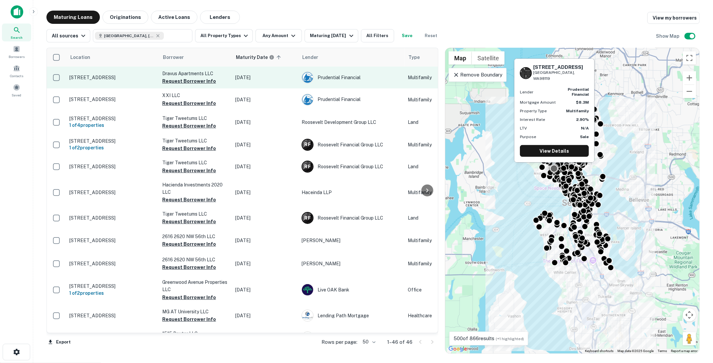
click at [129, 77] on p "[STREET_ADDRESS]" at bounding box center [112, 78] width 86 height 6
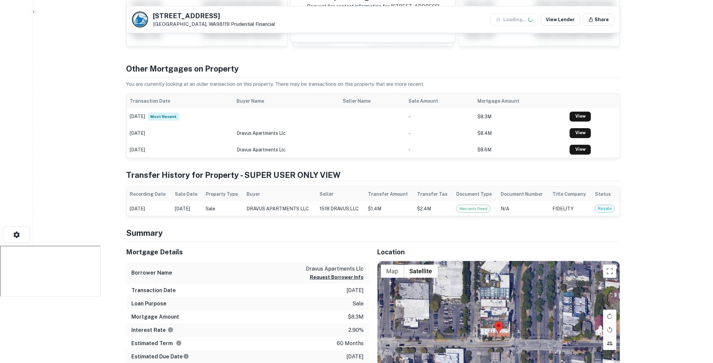
scroll to position [119, 0]
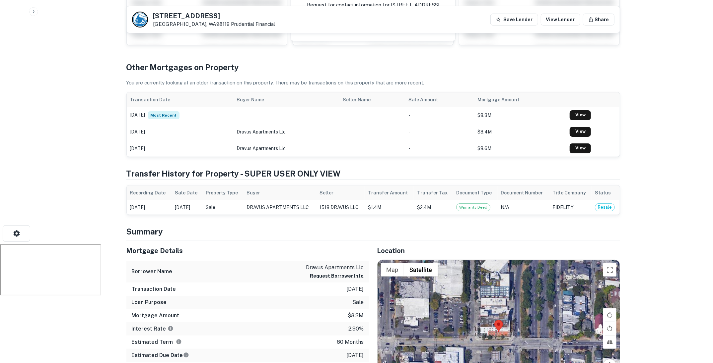
click at [320, 175] on h4 "Transfer History for Property - SUPER USER ONLY VIEW" at bounding box center [372, 174] width 493 height 12
drag, startPoint x: 340, startPoint y: 173, endPoint x: 242, endPoint y: 175, distance: 97.5
click at [242, 175] on h4 "Transfer History for Property - SUPER USER ONLY VIEW" at bounding box center [372, 174] width 493 height 12
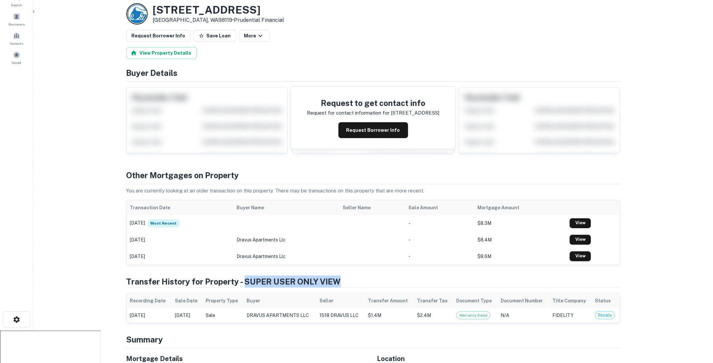
scroll to position [0, 0]
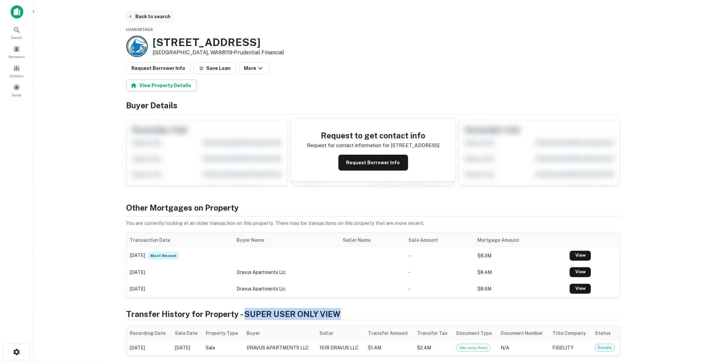
click at [145, 17] on button "Back to search" at bounding box center [149, 17] width 48 height 12
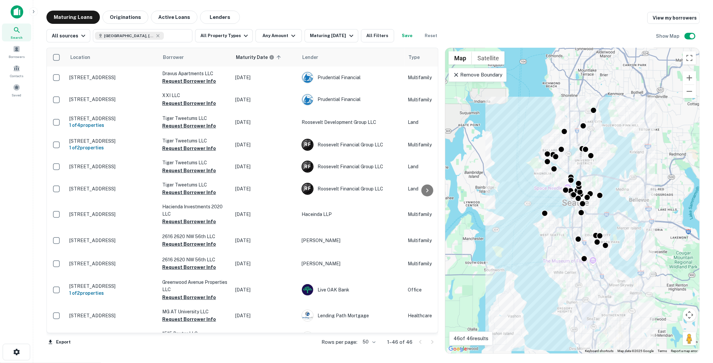
click at [33, 11] on icon "button" at bounding box center [33, 11] width 5 height 5
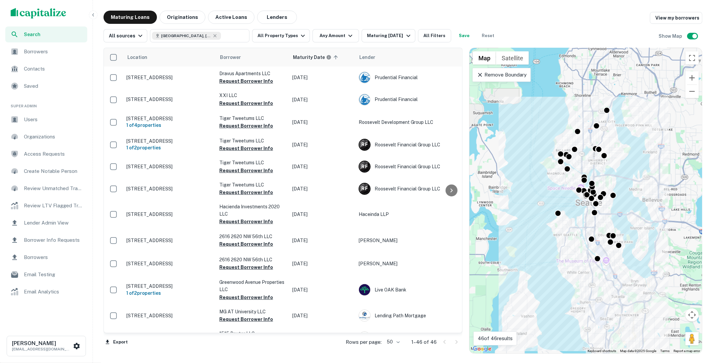
click at [68, 224] on span "Lender Admin View" at bounding box center [53, 223] width 59 height 8
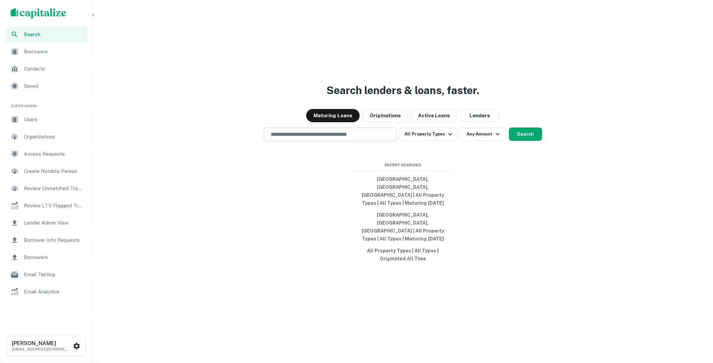
click at [339, 138] on input "text" at bounding box center [330, 135] width 127 height 8
click at [298, 174] on div at bounding box center [330, 157] width 133 height 33
click at [95, 17] on button "button" at bounding box center [93, 15] width 9 height 9
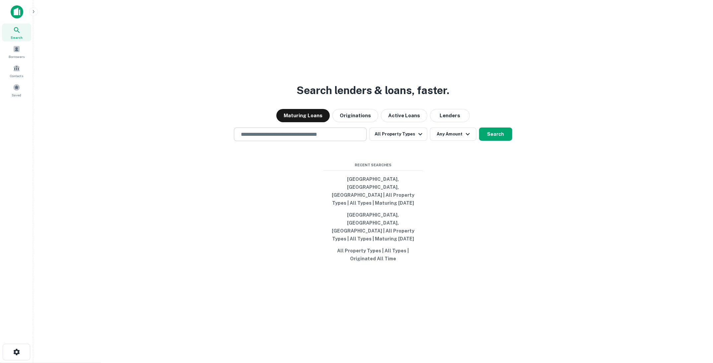
click at [301, 141] on div "​" at bounding box center [300, 135] width 133 height 14
click at [296, 138] on input "text" at bounding box center [300, 135] width 127 height 8
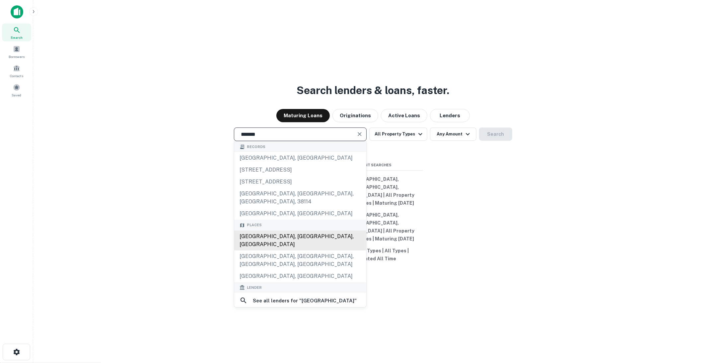
click at [282, 247] on div "[GEOGRAPHIC_DATA], [GEOGRAPHIC_DATA], [GEOGRAPHIC_DATA]" at bounding box center [300, 241] width 132 height 20
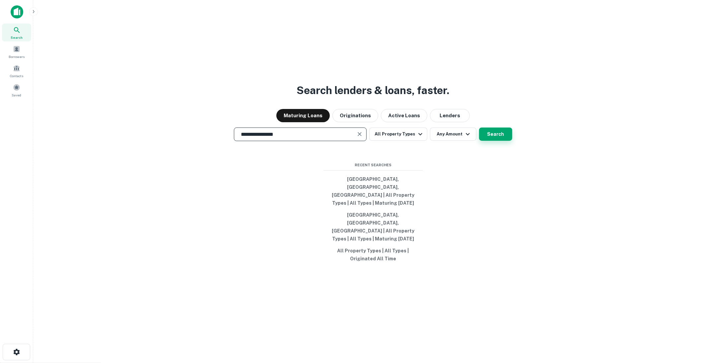
type input "**********"
click at [494, 141] on button "Search" at bounding box center [495, 134] width 33 height 13
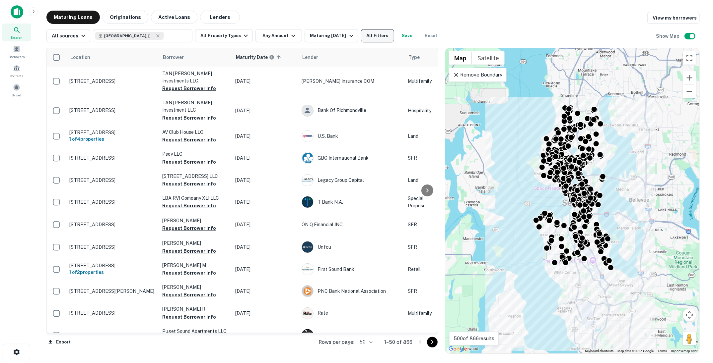
click at [382, 36] on button "All Filters" at bounding box center [377, 35] width 33 height 13
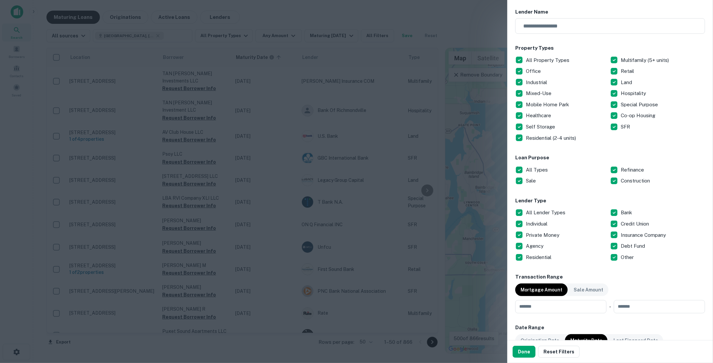
scroll to position [81, 0]
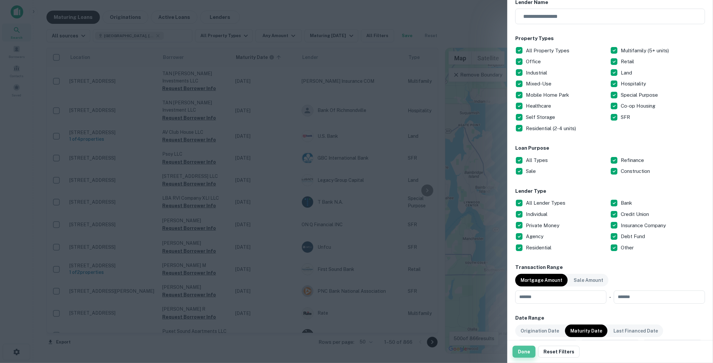
click at [525, 355] on button "Done" at bounding box center [523, 352] width 23 height 12
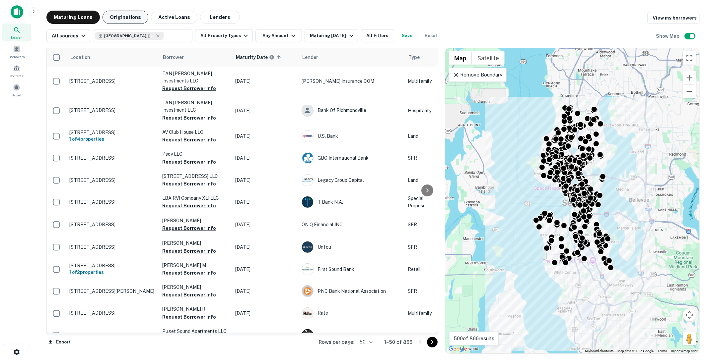
click at [124, 16] on button "Originations" at bounding box center [125, 17] width 46 height 13
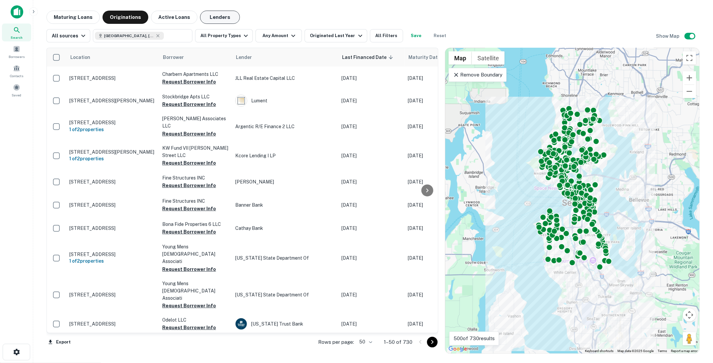
click at [216, 19] on button "Lenders" at bounding box center [220, 17] width 40 height 13
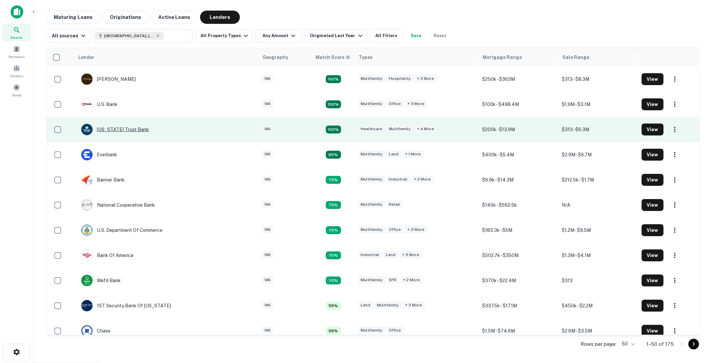
click at [123, 129] on div "Washington Trust Bank" at bounding box center [115, 130] width 68 height 12
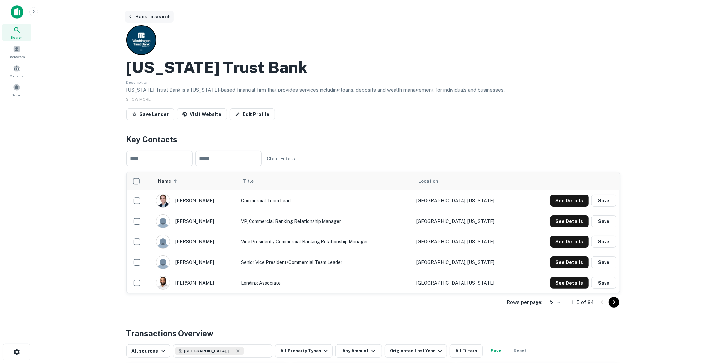
click at [155, 19] on button "Back to search" at bounding box center [149, 17] width 48 height 12
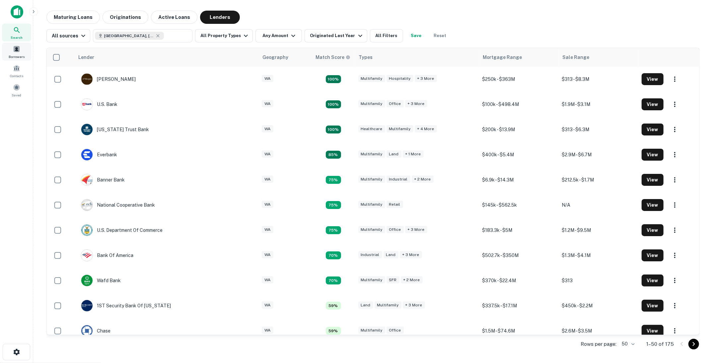
click at [13, 51] on span at bounding box center [16, 48] width 7 height 7
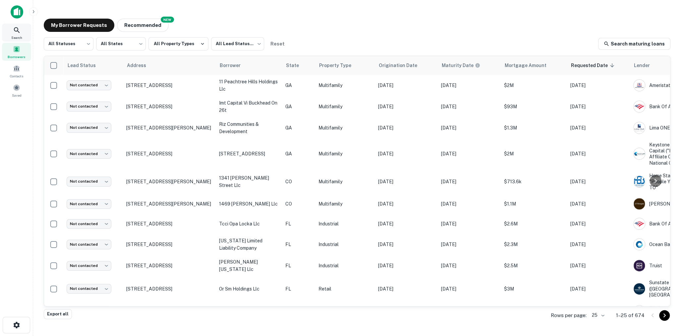
click at [20, 35] on span "Search" at bounding box center [16, 37] width 11 height 5
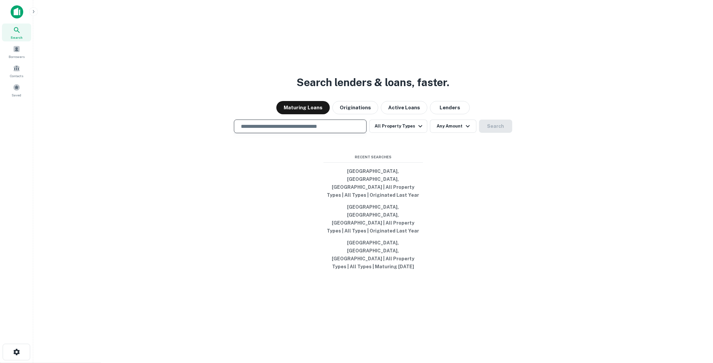
click at [328, 130] on input "text" at bounding box center [300, 127] width 127 height 8
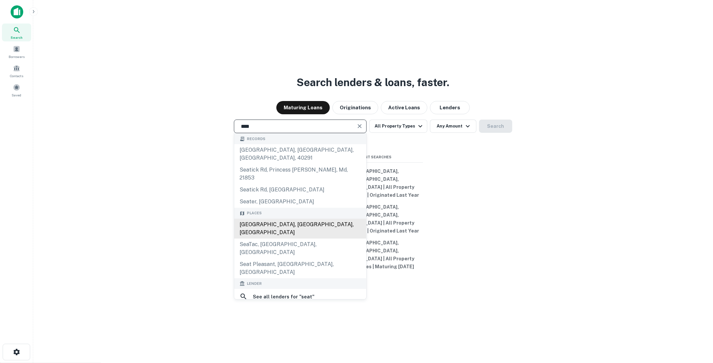
click at [308, 234] on div "[GEOGRAPHIC_DATA], [GEOGRAPHIC_DATA], [GEOGRAPHIC_DATA]" at bounding box center [300, 229] width 132 height 20
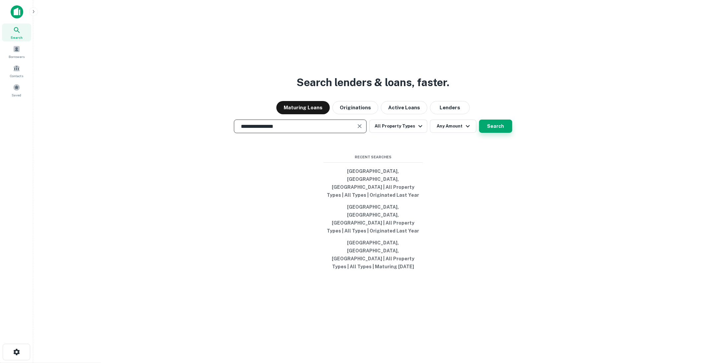
type input "**********"
click at [498, 133] on button "Search" at bounding box center [495, 126] width 33 height 13
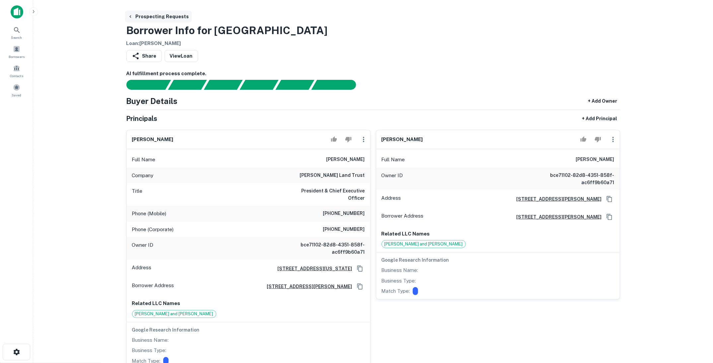
click at [167, 18] on button "Prospecting Requests" at bounding box center [158, 17] width 67 height 12
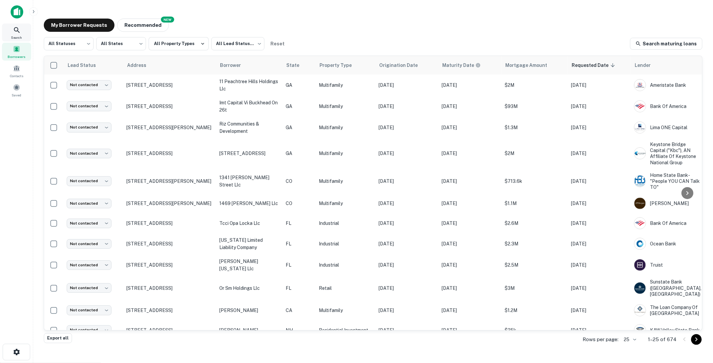
click at [15, 31] on icon at bounding box center [17, 30] width 8 height 8
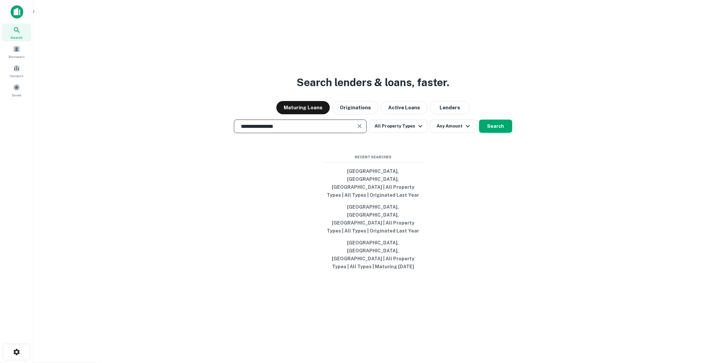
type input "**********"
click at [489, 143] on div "**********" at bounding box center [372, 197] width 669 height 363
click at [488, 133] on button "Search" at bounding box center [495, 126] width 33 height 13
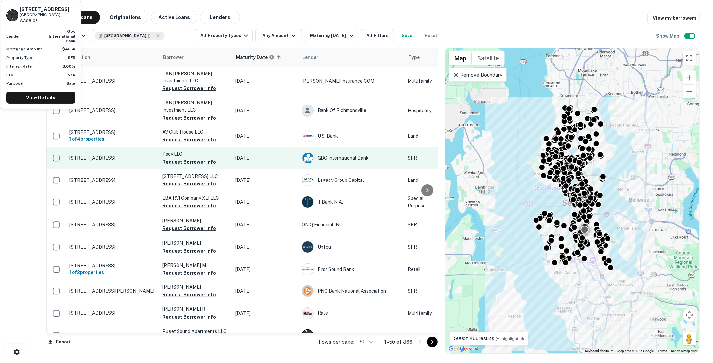
click at [122, 161] on p "4501 15th Ave S Seattle, WA98108" at bounding box center [112, 158] width 86 height 6
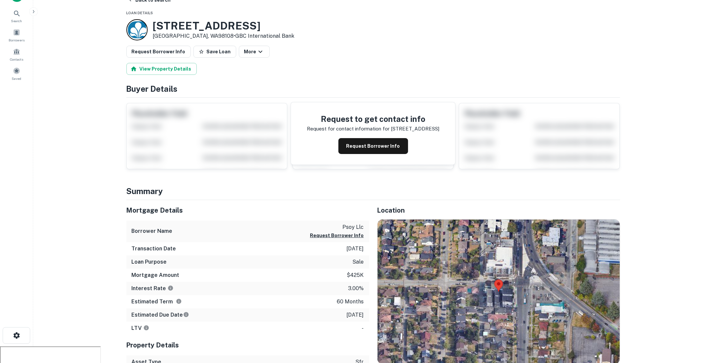
scroll to position [23, 0]
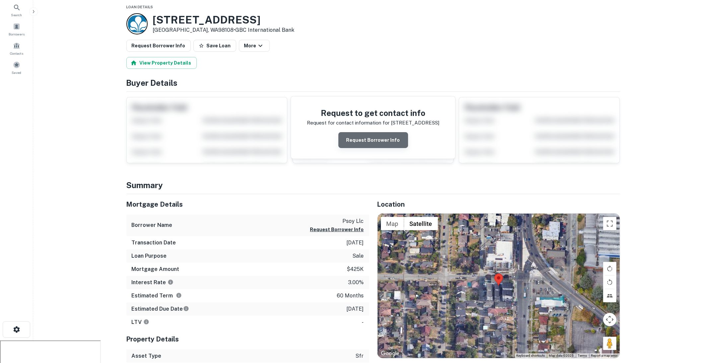
click at [380, 139] on button "Request Borrower Info" at bounding box center [373, 140] width 70 height 16
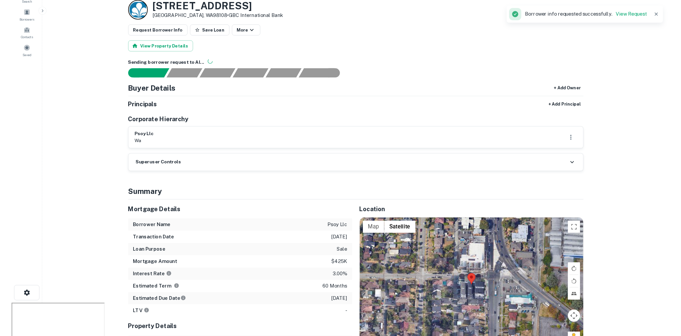
scroll to position [36, 0]
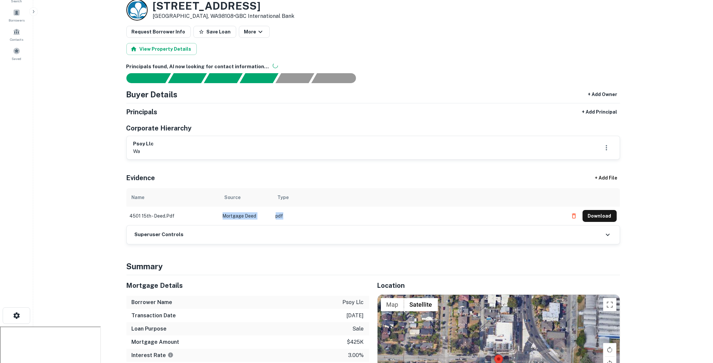
drag, startPoint x: 289, startPoint y: 216, endPoint x: 213, endPoint y: 214, distance: 75.9
click at [213, 214] on tr "4501 15th - deed.pdf Mortgage Deed pdf Download" at bounding box center [372, 216] width 493 height 19
click at [224, 214] on td "Mortgage Deed" at bounding box center [245, 216] width 53 height 19
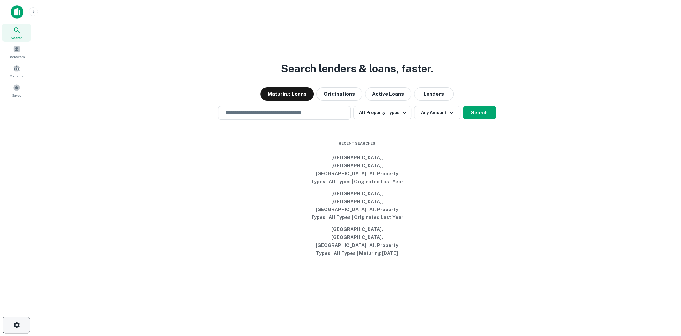
click at [18, 321] on icon "button" at bounding box center [17, 325] width 8 height 8
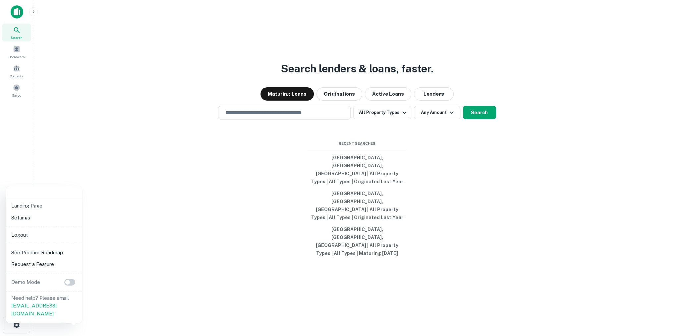
click at [32, 232] on li "Logout" at bounding box center [44, 235] width 71 height 12
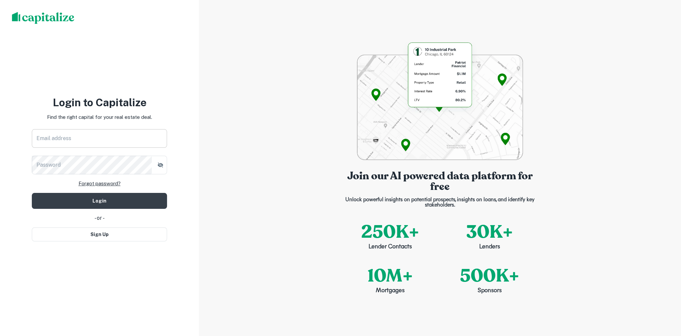
click at [94, 142] on input "Email address" at bounding box center [99, 138] width 135 height 19
type input "**********"
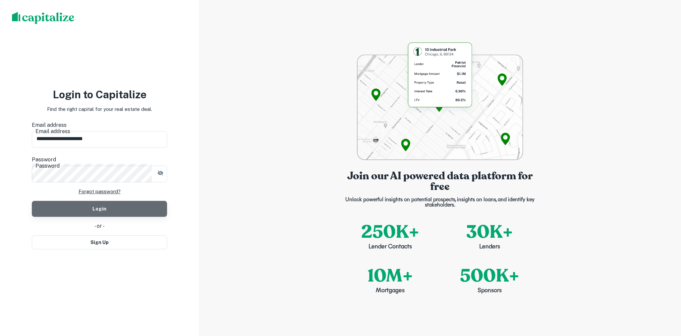
click at [122, 201] on button "Login" at bounding box center [99, 209] width 135 height 16
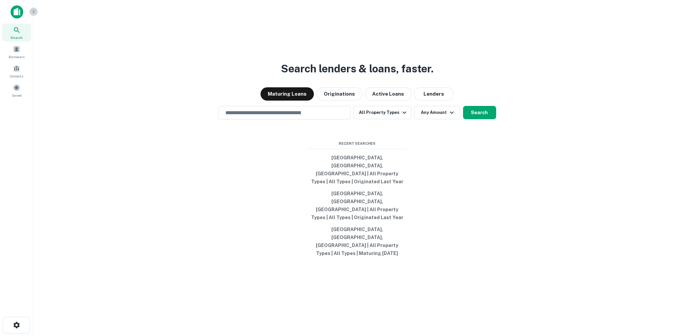
click at [30, 12] on button "button" at bounding box center [33, 11] width 9 height 9
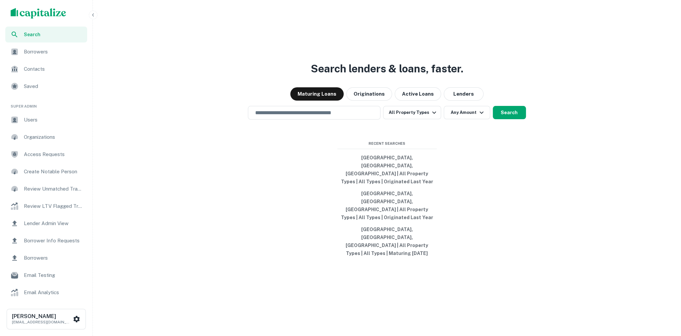
click at [43, 120] on span "Users" at bounding box center [53, 120] width 59 height 8
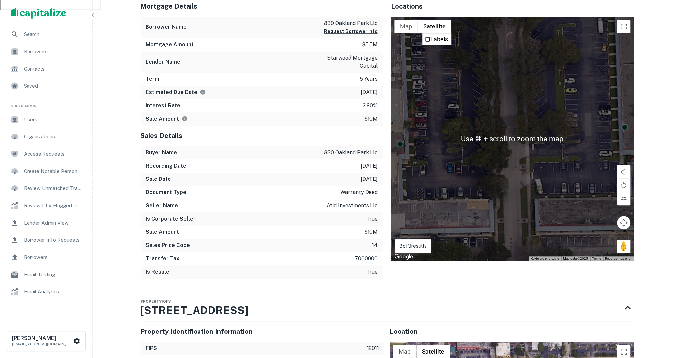
scroll to position [404, 0]
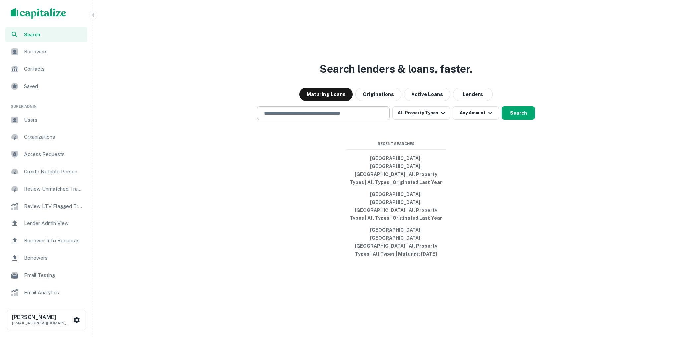
click at [327, 117] on input "text" at bounding box center [323, 113] width 127 height 8
click at [289, 153] on div at bounding box center [323, 136] width 133 height 33
click at [302, 117] on input "text" at bounding box center [323, 113] width 127 height 8
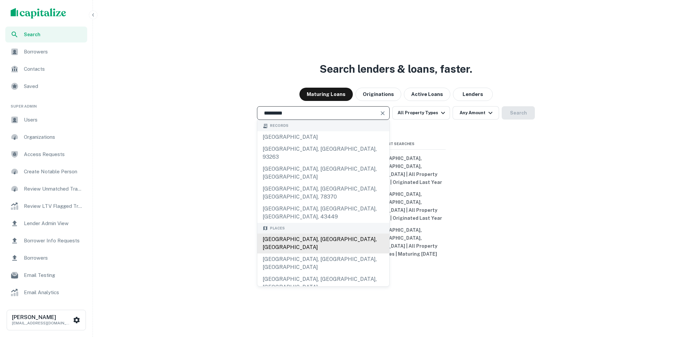
click at [277, 233] on div "[GEOGRAPHIC_DATA], [GEOGRAPHIC_DATA], [GEOGRAPHIC_DATA]" at bounding box center [323, 243] width 132 height 20
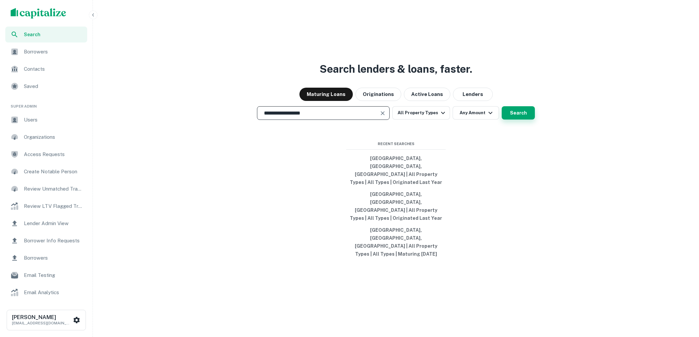
type input "**********"
click at [517, 119] on button "Search" at bounding box center [518, 112] width 33 height 13
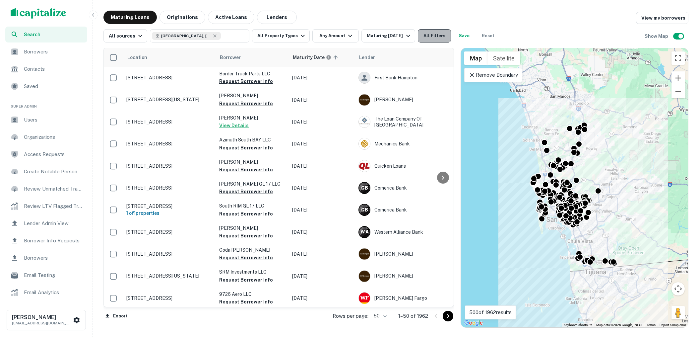
click at [435, 34] on button "All Filters" at bounding box center [434, 35] width 33 height 13
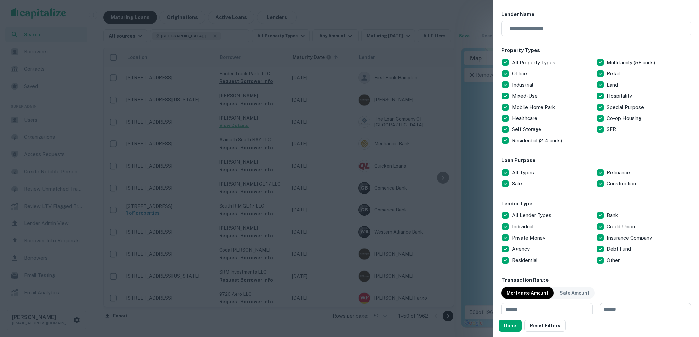
scroll to position [94, 0]
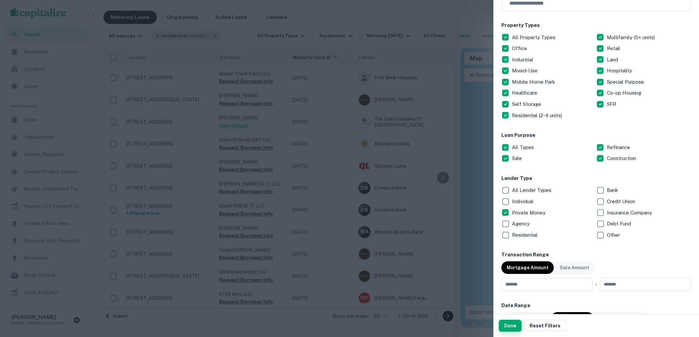
click at [508, 322] on button "Done" at bounding box center [510, 325] width 23 height 12
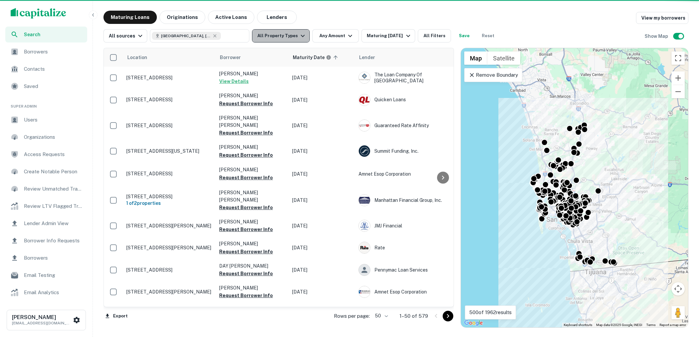
click at [299, 33] on icon "button" at bounding box center [303, 36] width 8 height 8
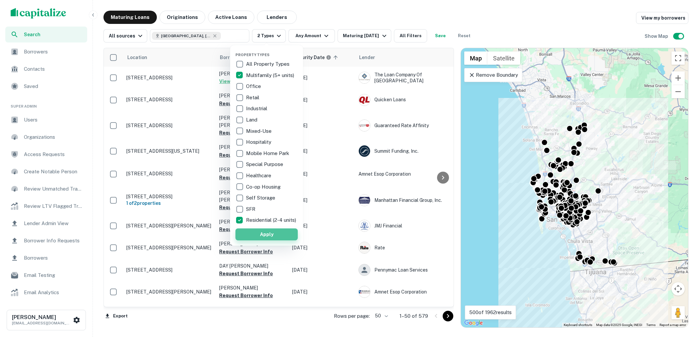
click at [256, 237] on button "Apply" at bounding box center [266, 234] width 62 height 12
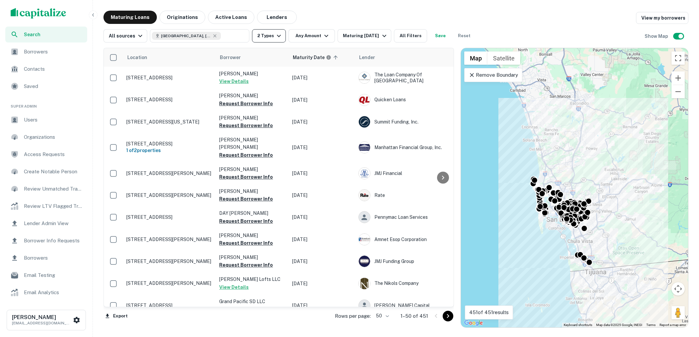
click at [278, 35] on icon "button" at bounding box center [279, 36] width 8 height 8
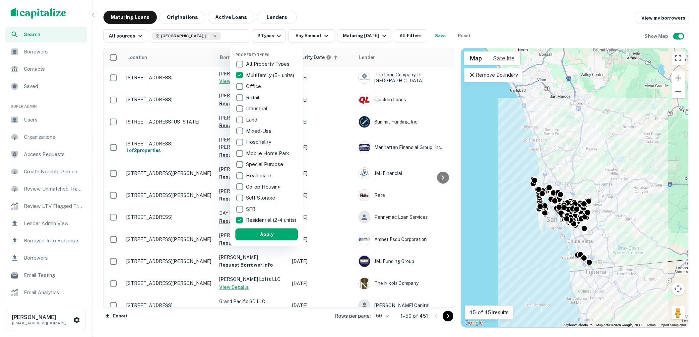
click at [344, 15] on div at bounding box center [349, 168] width 699 height 337
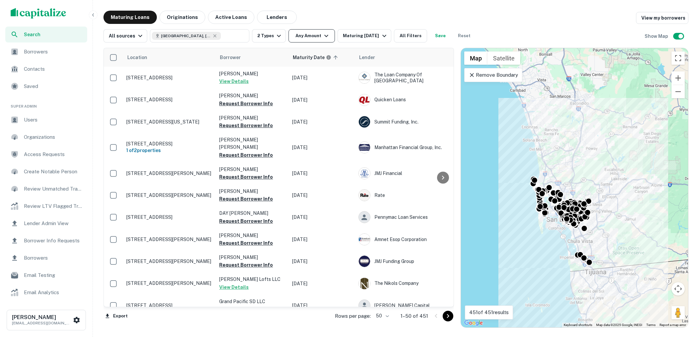
click at [327, 36] on icon "button" at bounding box center [326, 36] width 8 height 8
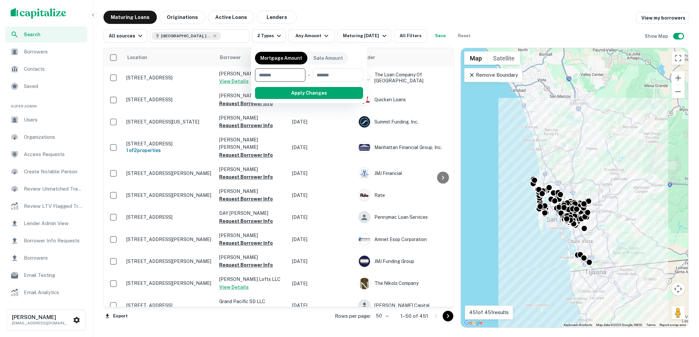
click at [344, 19] on div at bounding box center [349, 168] width 699 height 337
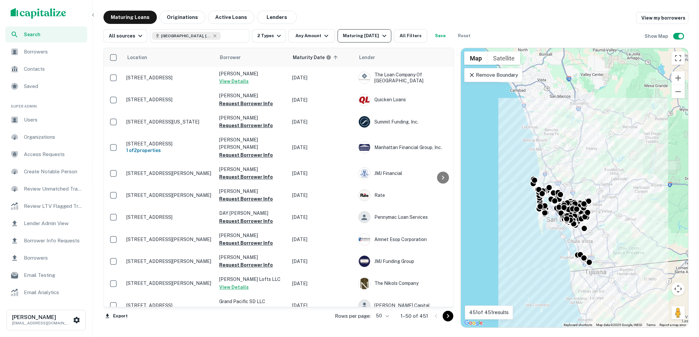
click at [380, 33] on icon "button" at bounding box center [384, 36] width 8 height 8
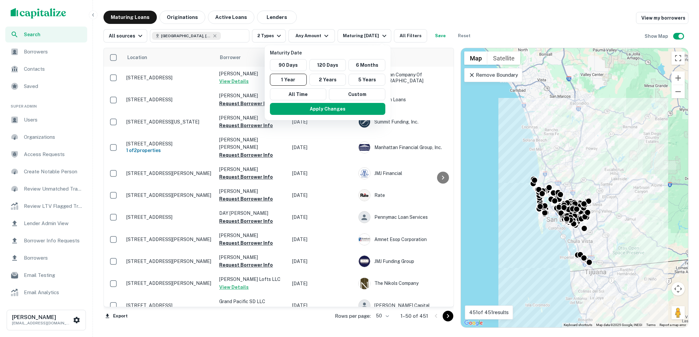
click at [334, 13] on div at bounding box center [349, 168] width 699 height 337
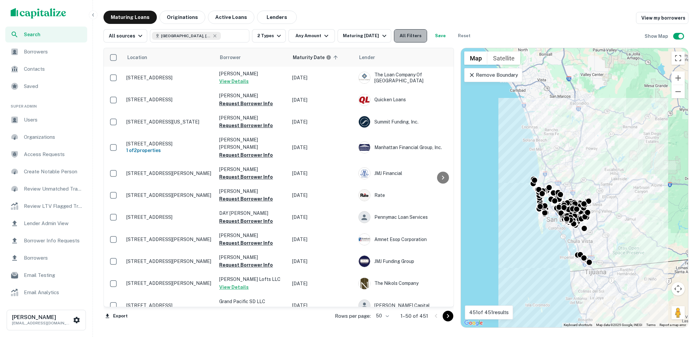
click at [406, 35] on button "All Filters" at bounding box center [410, 35] width 33 height 13
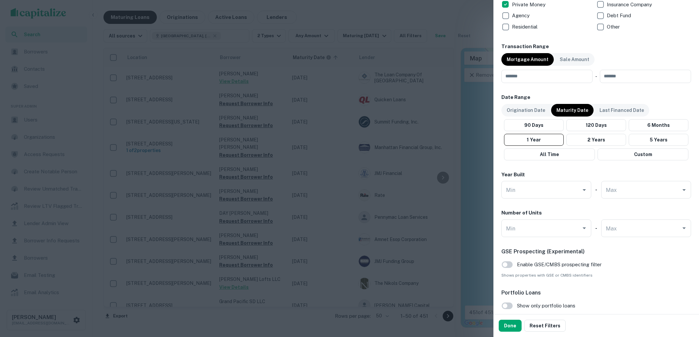
scroll to position [303, 0]
click at [508, 323] on button "Done" at bounding box center [510, 325] width 23 height 12
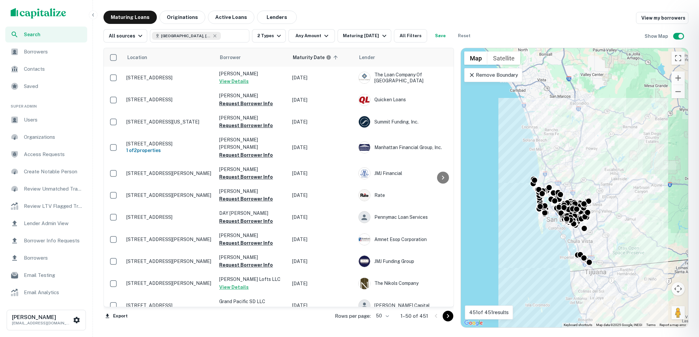
click at [680, 35] on div at bounding box center [349, 168] width 699 height 337
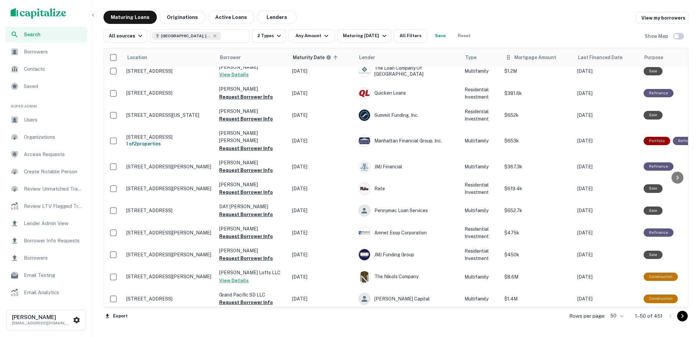
scroll to position [8, 0]
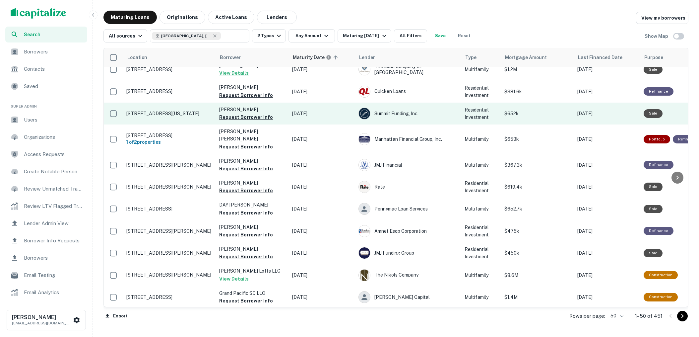
click at [181, 111] on p "1429 Pennsylvania Ave San Diego, CA92103" at bounding box center [169, 113] width 86 height 6
click at [180, 111] on p "1429 Pennsylvania Ave San Diego, CA92103" at bounding box center [169, 113] width 86 height 6
click at [166, 110] on p "1429 Pennsylvania Ave San Diego, CA92103" at bounding box center [169, 113] width 86 height 6
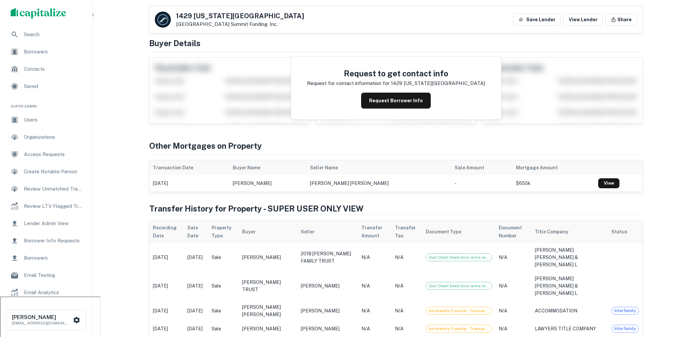
scroll to position [41, 0]
click at [393, 98] on button "Request Borrower Info" at bounding box center [396, 100] width 70 height 16
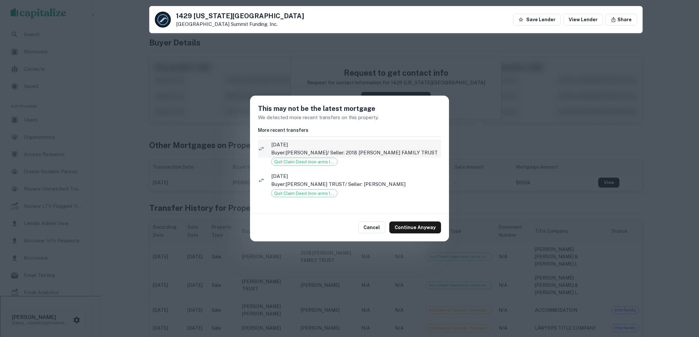
click at [376, 156] on p "Buyer: CORDER RICHARD A / Seller: 2018 CORDER FAMILY TRUST" at bounding box center [356, 153] width 170 height 8
click at [418, 227] on button "Continue Anyway" at bounding box center [415, 227] width 52 height 12
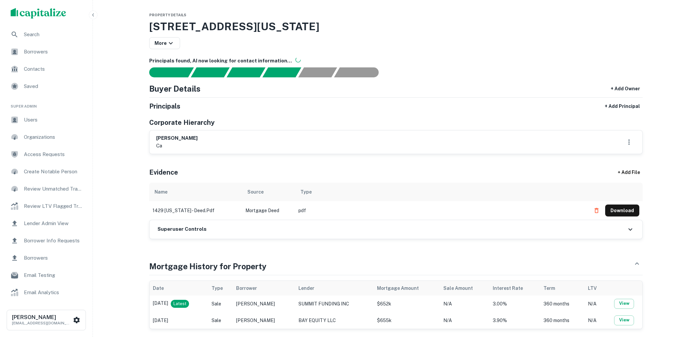
click at [309, 209] on td "pdf" at bounding box center [441, 210] width 292 height 19
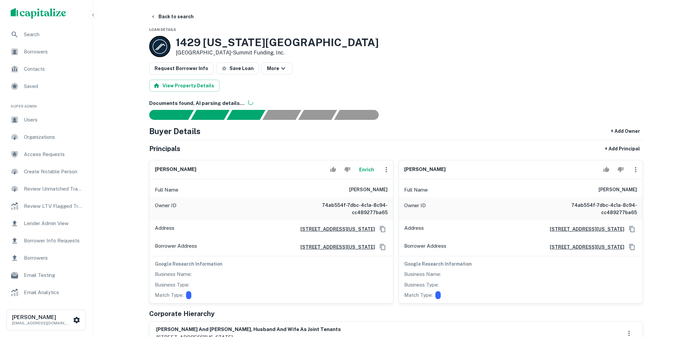
drag, startPoint x: 355, startPoint y: 188, endPoint x: 387, endPoint y: 187, distance: 31.8
click at [387, 187] on h6 "richard corder" at bounding box center [368, 190] width 38 height 8
click at [407, 136] on div "Buyer Details + Add Owner" at bounding box center [395, 131] width 493 height 12
click at [185, 18] on button "Back to search" at bounding box center [172, 17] width 48 height 12
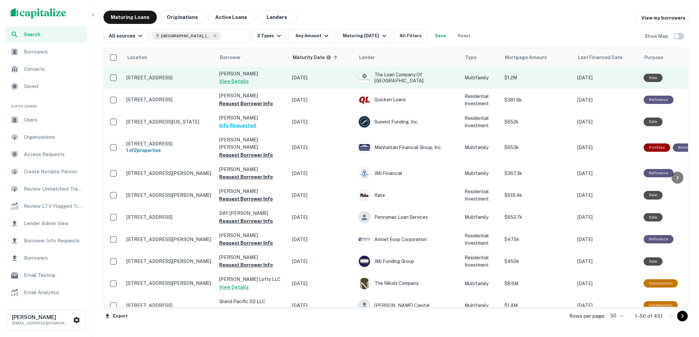
click at [263, 80] on td "Furstenfeld Janice K View Details" at bounding box center [252, 78] width 73 height 22
click at [240, 81] on button "View Details" at bounding box center [234, 81] width 30 height 8
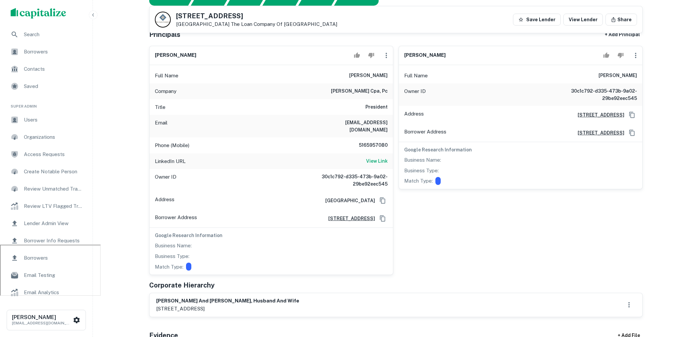
scroll to position [79, 0]
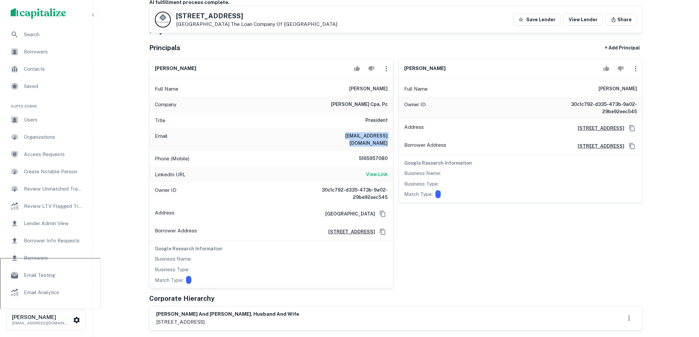
drag, startPoint x: 315, startPoint y: 133, endPoint x: 386, endPoint y: 134, distance: 71.0
click at [386, 134] on div "Email garytopple@garytopplecpa.com" at bounding box center [271, 139] width 243 height 23
click at [376, 134] on h6 "garytopple@garytopplecpa.com" at bounding box center [348, 139] width 80 height 15
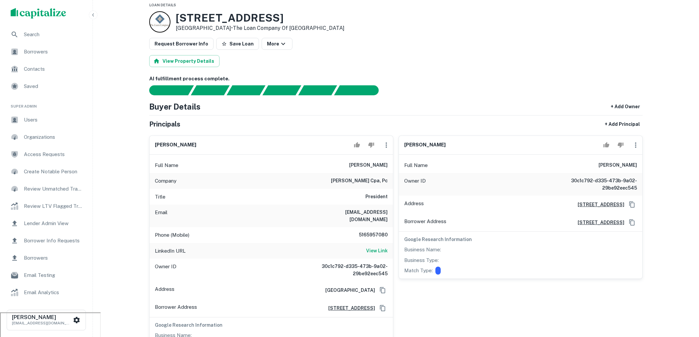
scroll to position [0, 0]
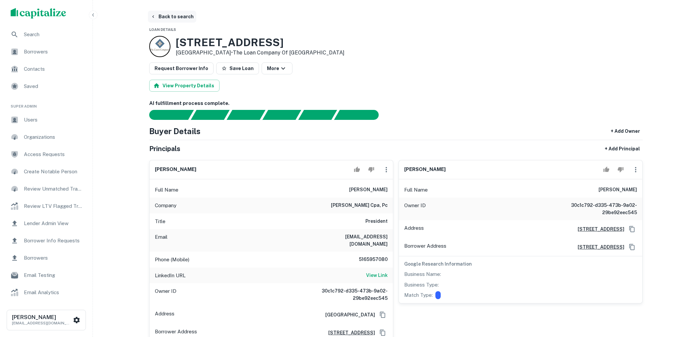
click at [184, 21] on button "Back to search" at bounding box center [172, 17] width 48 height 12
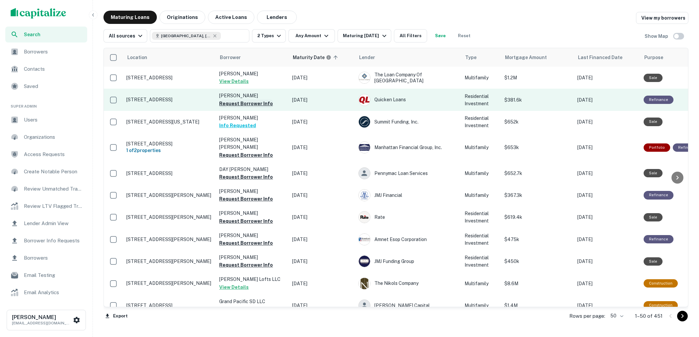
click at [238, 103] on button "Request Borrower Info" at bounding box center [246, 103] width 54 height 8
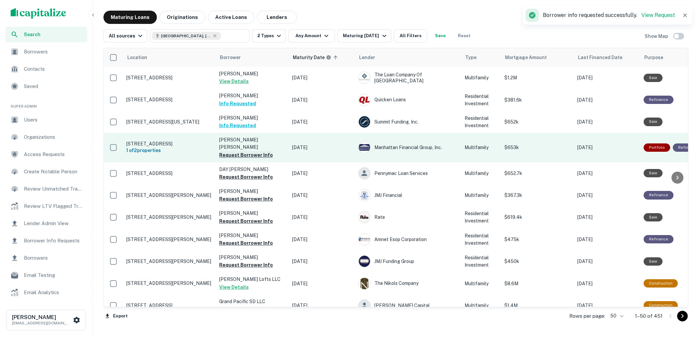
click at [249, 151] on button "Request Borrower Info" at bounding box center [246, 155] width 54 height 8
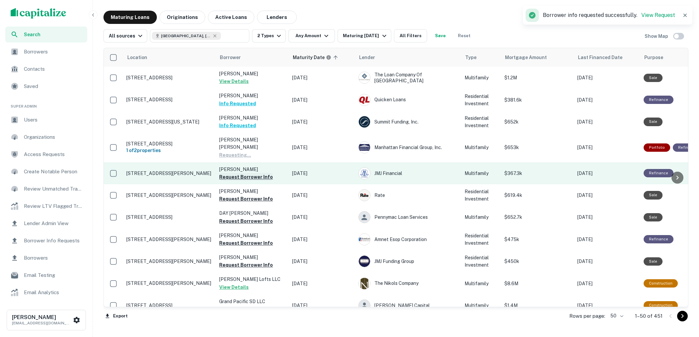
click at [247, 173] on button "Request Borrower Info" at bounding box center [246, 177] width 54 height 8
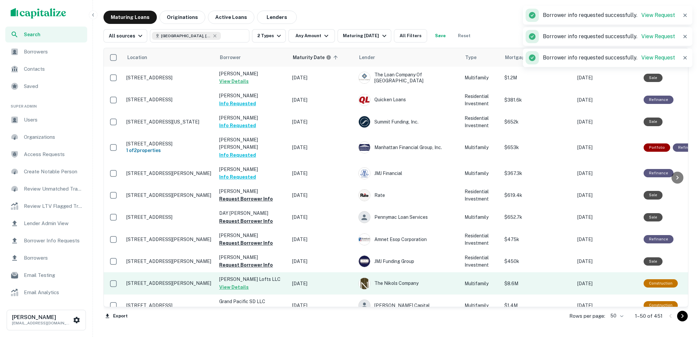
click at [238, 283] on button "View Details" at bounding box center [234, 287] width 30 height 8
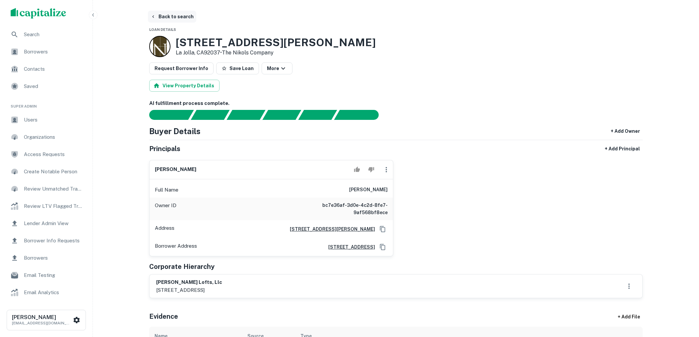
click at [183, 21] on button "Back to search" at bounding box center [172, 17] width 48 height 12
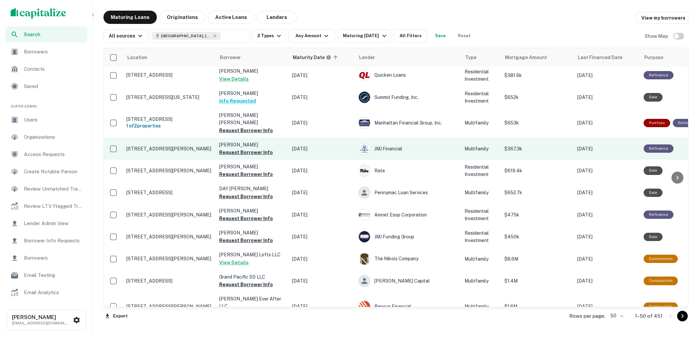
scroll to position [39, 0]
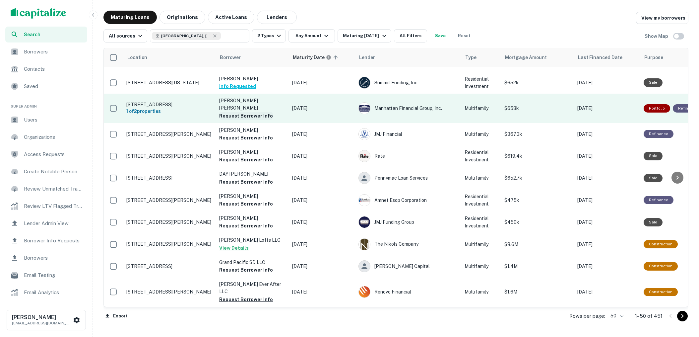
click at [255, 112] on button "Request Borrower Info" at bounding box center [246, 116] width 54 height 8
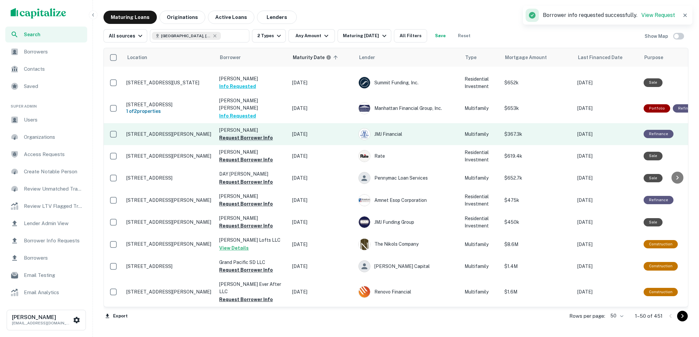
click at [253, 134] on button "Request Borrower Info" at bounding box center [246, 138] width 54 height 8
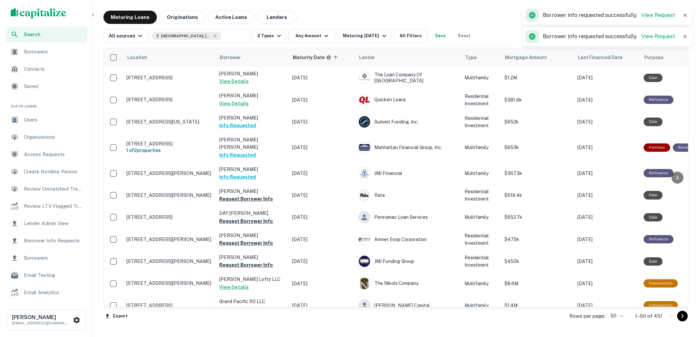
click at [70, 51] on span "Borrowers" at bounding box center [53, 52] width 59 height 8
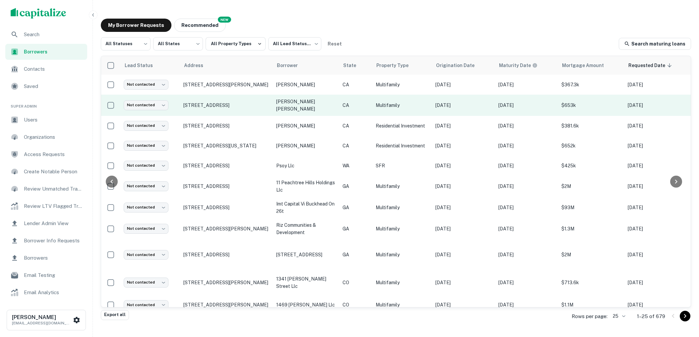
scroll to position [0, 122]
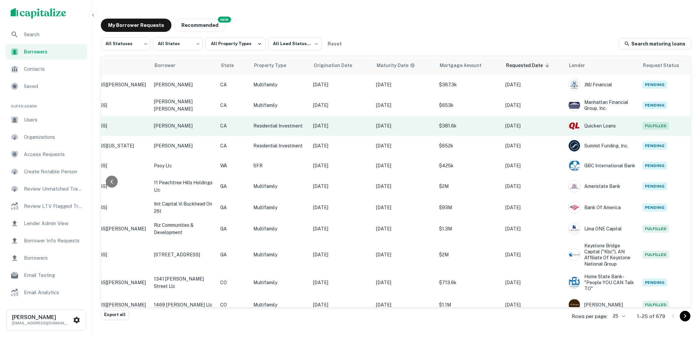
click at [549, 124] on p "[DATE]" at bounding box center [533, 125] width 56 height 7
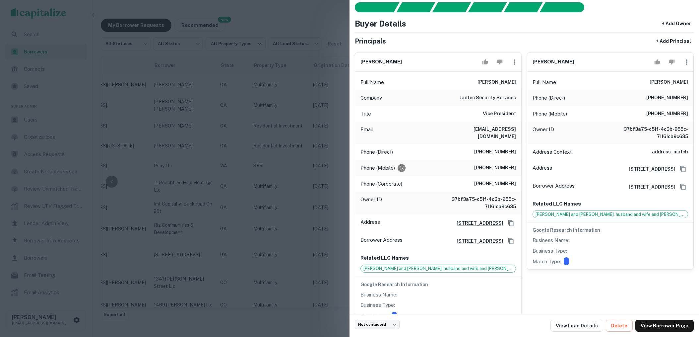
scroll to position [45, 0]
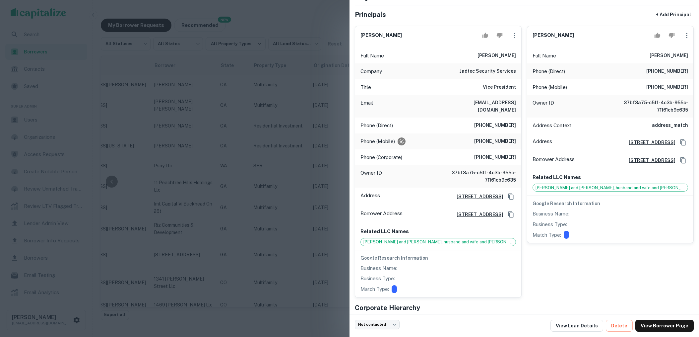
click at [327, 28] on div at bounding box center [349, 168] width 699 height 337
click at [333, 21] on div "My Borrower Requests NEW Recommended" at bounding box center [396, 25] width 590 height 13
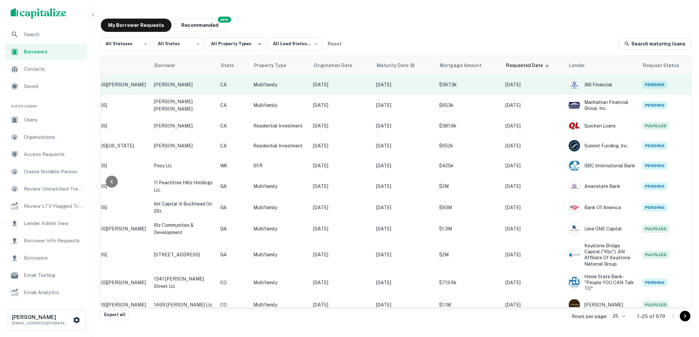
click at [420, 83] on p "[DATE]" at bounding box center [404, 84] width 56 height 7
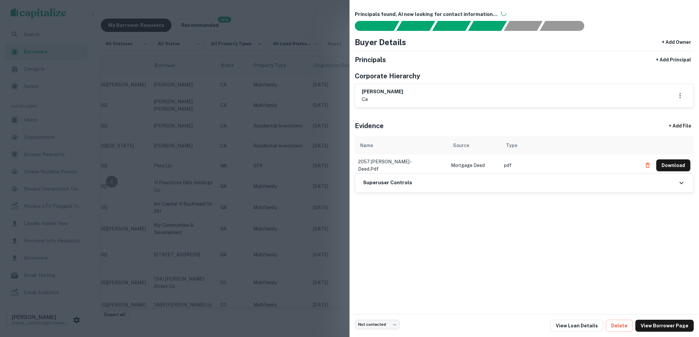
drag, startPoint x: 414, startPoint y: 92, endPoint x: 353, endPoint y: 91, distance: 61.0
click at [353, 91] on div "Principals found, AI now looking for contact information... Buyer Details + Add…" at bounding box center [523, 157] width 349 height 314
click at [402, 85] on div "lithopoulos jason ca" at bounding box center [524, 95] width 338 height 23
click at [318, 28] on div at bounding box center [349, 168] width 699 height 337
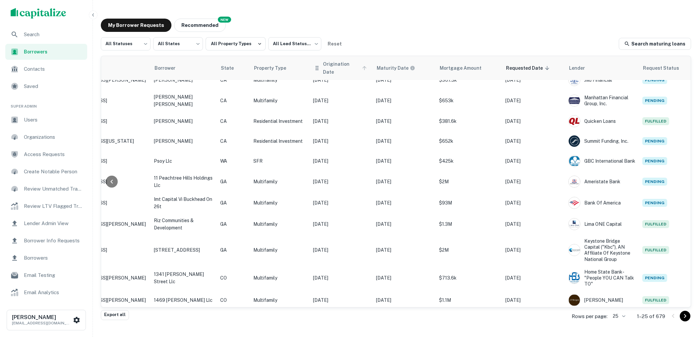
scroll to position [0, 122]
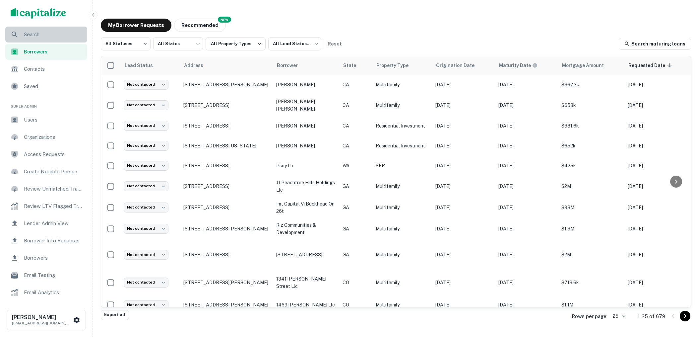
click at [58, 33] on span "Search" at bounding box center [53, 35] width 59 height 8
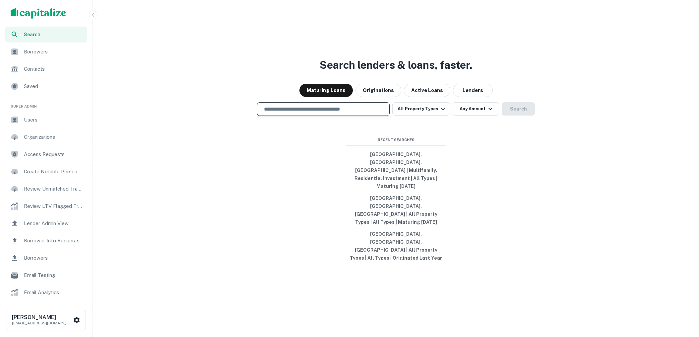
click at [287, 113] on input "text" at bounding box center [323, 109] width 127 height 8
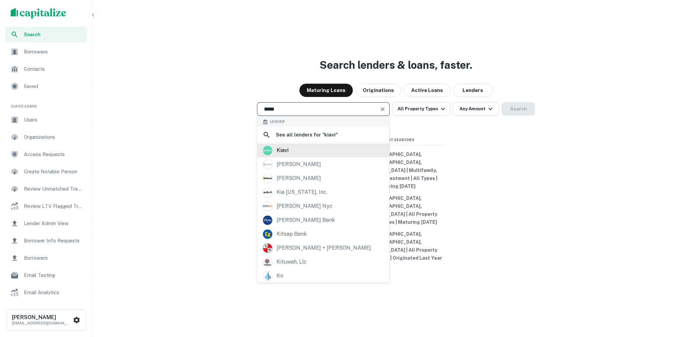
type input "*****"
click at [301, 155] on div "kiavi" at bounding box center [323, 150] width 121 height 10
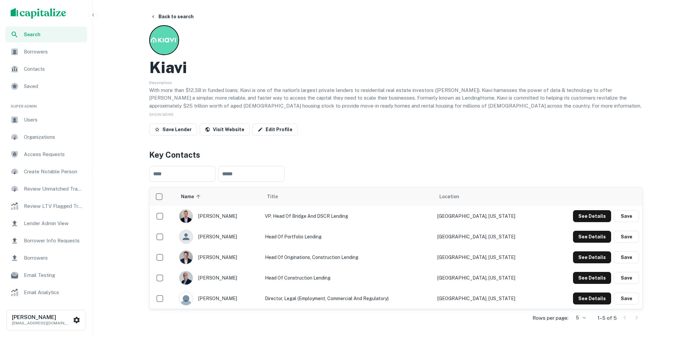
scroll to position [5, 0]
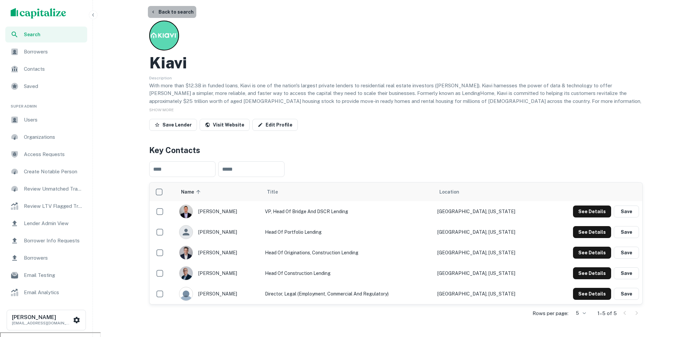
click at [175, 14] on button "Back to search" at bounding box center [172, 12] width 48 height 12
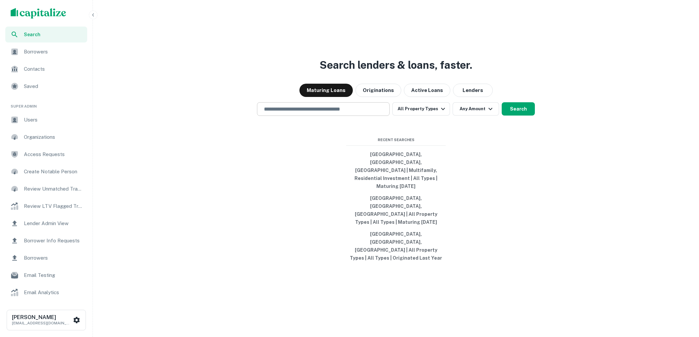
click at [362, 116] on div "​" at bounding box center [323, 109] width 133 height 14
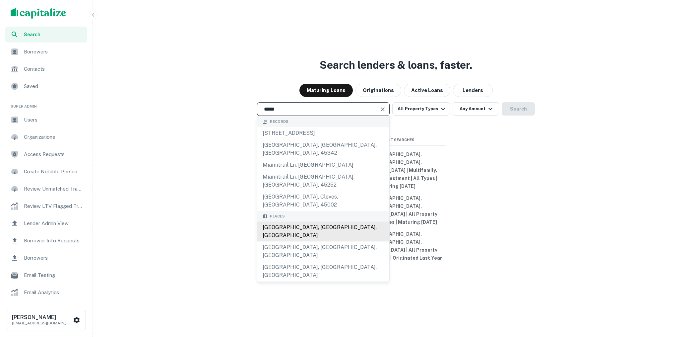
click at [330, 234] on div "Miami, FL, USA" at bounding box center [323, 231] width 132 height 20
type input "**********"
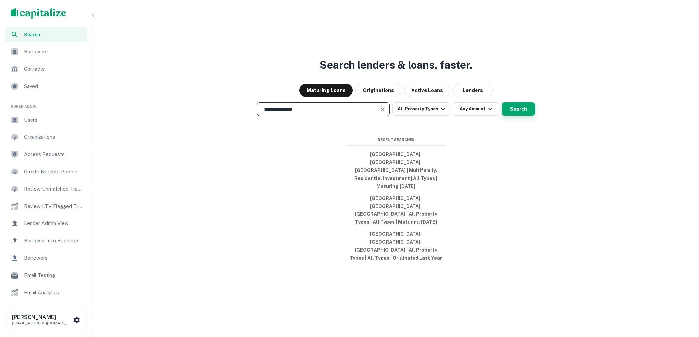
click at [513, 115] on button "Search" at bounding box center [518, 108] width 33 height 13
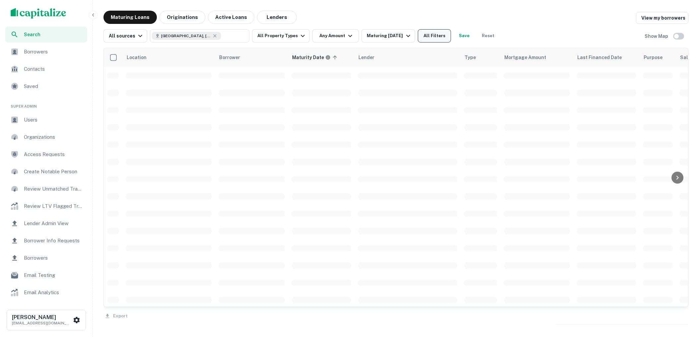
click at [432, 38] on button "All Filters" at bounding box center [434, 35] width 33 height 13
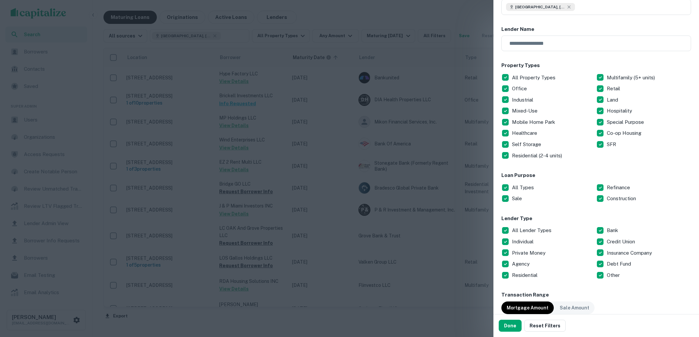
scroll to position [57, 0]
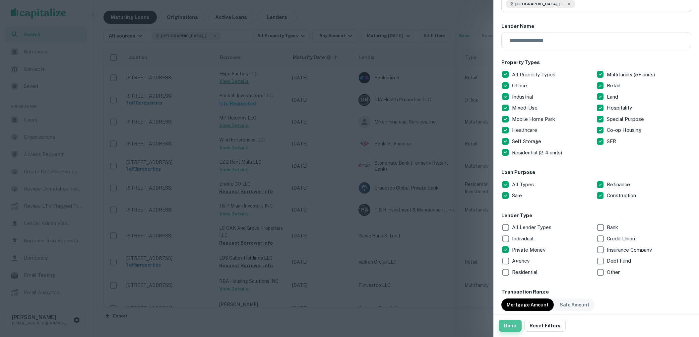
click at [509, 320] on button "Done" at bounding box center [510, 325] width 23 height 12
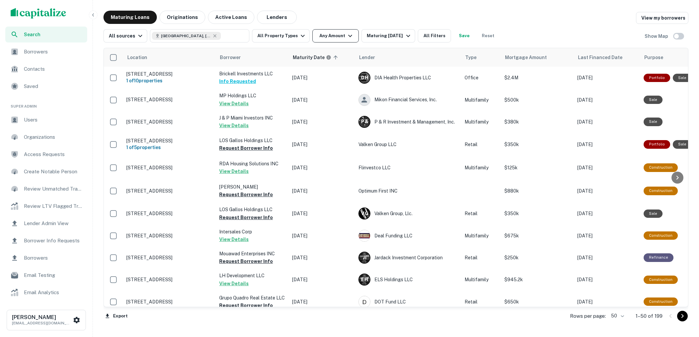
click at [348, 35] on icon "button" at bounding box center [350, 36] width 8 height 8
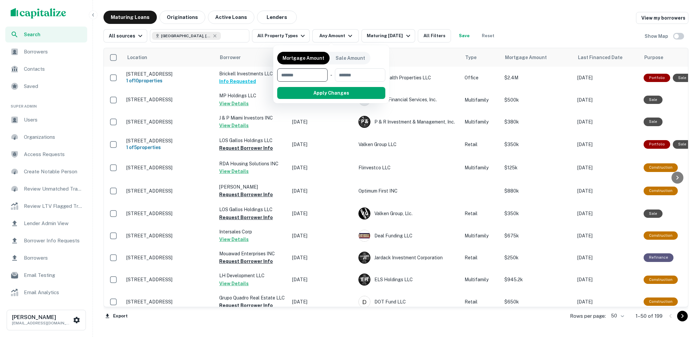
click at [311, 17] on div at bounding box center [349, 168] width 699 height 337
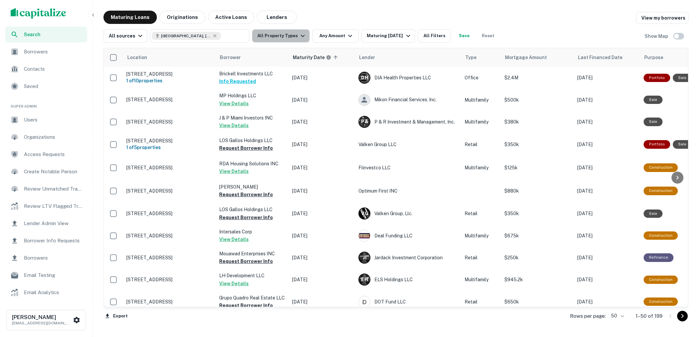
click at [299, 37] on icon "button" at bounding box center [303, 36] width 8 height 8
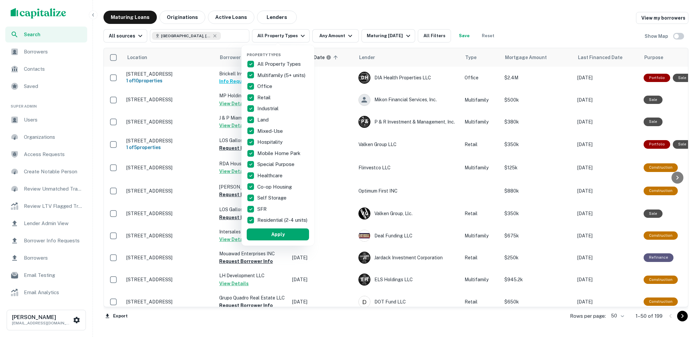
click at [355, 16] on div at bounding box center [349, 168] width 699 height 337
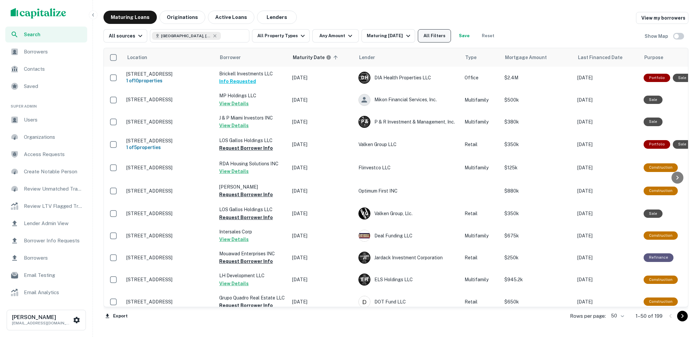
click at [431, 37] on button "All Filters" at bounding box center [434, 35] width 33 height 13
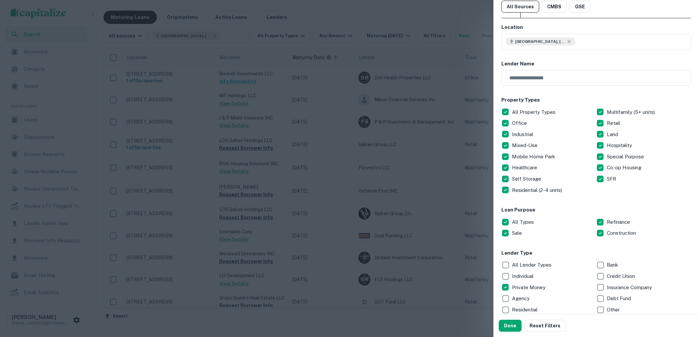
scroll to position [22, 0]
click at [406, 14] on div at bounding box center [349, 168] width 699 height 337
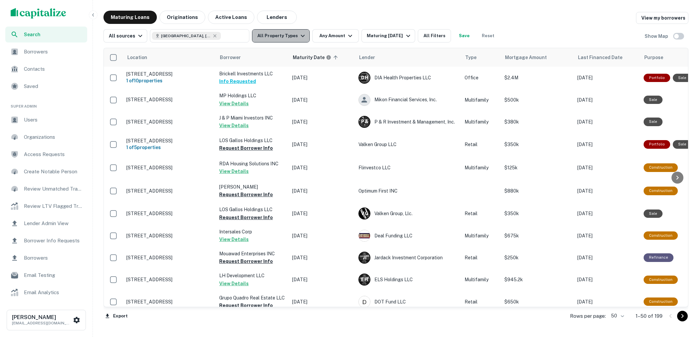
click at [299, 34] on icon "button" at bounding box center [303, 36] width 8 height 8
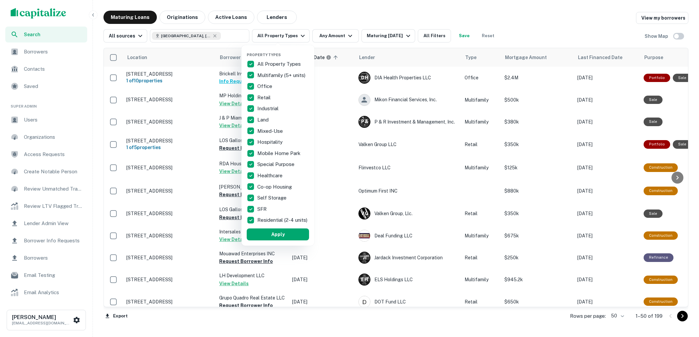
click at [357, 23] on div at bounding box center [349, 168] width 699 height 337
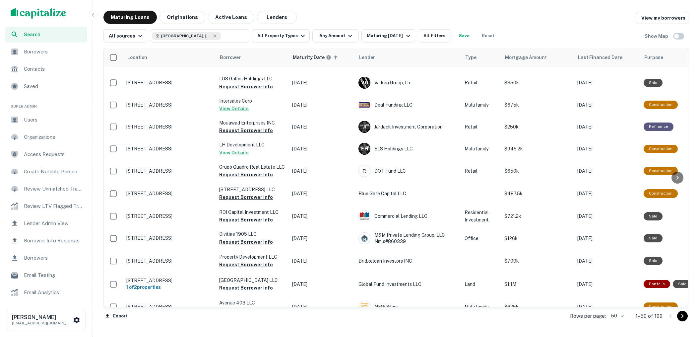
scroll to position [0, 0]
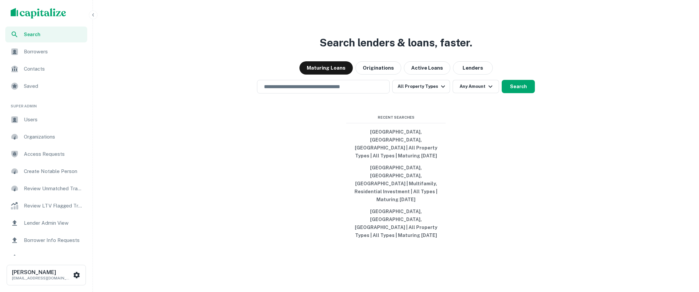
click at [296, 196] on div "Search lenders & loans, faster. Maturing Loans Originations Active Loans Lender…" at bounding box center [395, 162] width 601 height 292
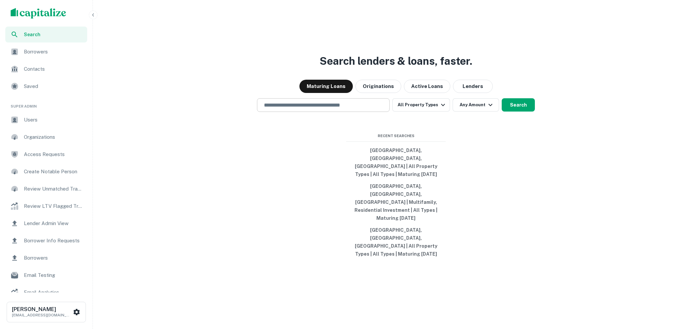
click at [330, 112] on div "​" at bounding box center [323, 105] width 133 height 14
click at [298, 109] on input "text" at bounding box center [323, 105] width 127 height 8
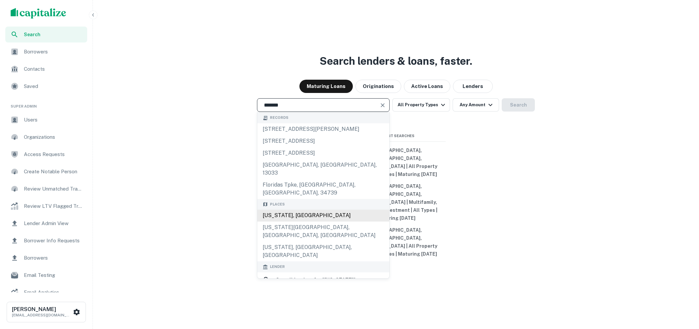
click at [297, 221] on div "[US_STATE], [GEOGRAPHIC_DATA]" at bounding box center [323, 216] width 132 height 12
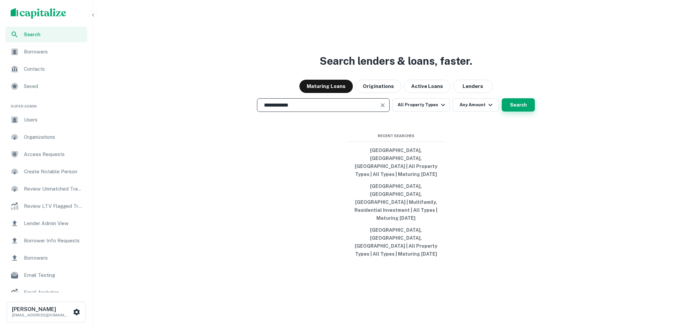
type input "**********"
click at [516, 111] on button "Search" at bounding box center [518, 104] width 33 height 13
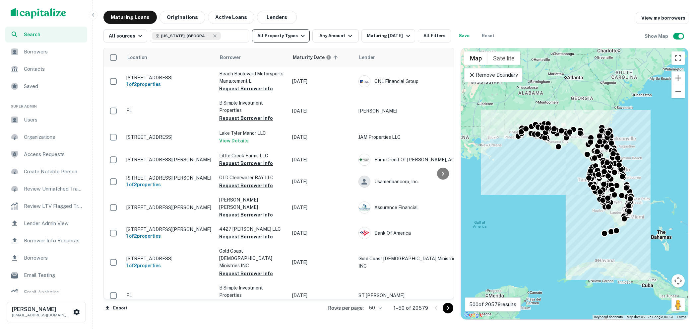
click at [304, 35] on button "All Property Types" at bounding box center [281, 35] width 58 height 13
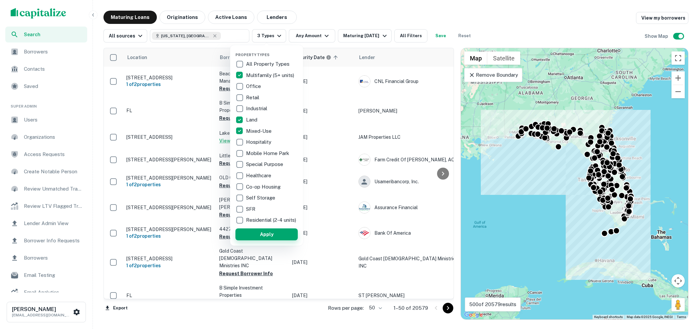
click at [277, 237] on button "Apply" at bounding box center [266, 234] width 62 height 12
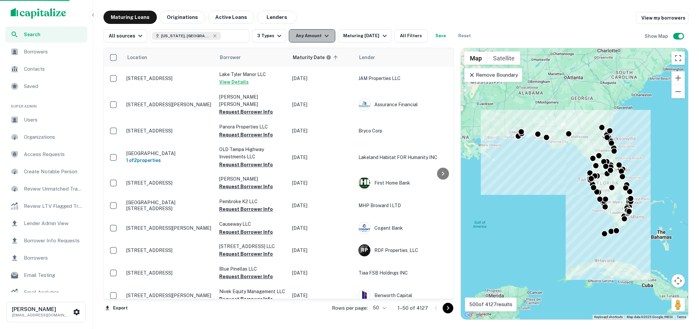
click at [325, 35] on icon "button" at bounding box center [327, 36] width 4 height 2
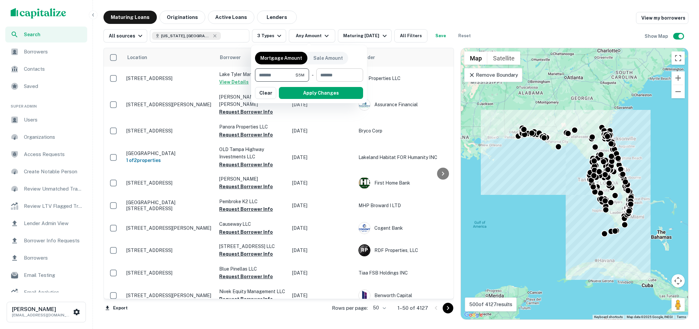
type input "*******"
click at [326, 71] on input "number" at bounding box center [337, 74] width 42 height 13
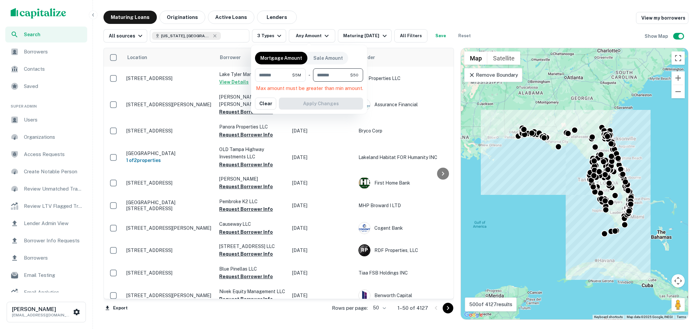
type input "********"
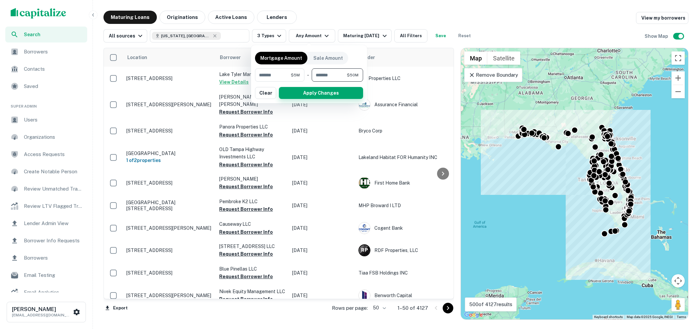
click at [333, 92] on button "Apply Changes" at bounding box center [321, 93] width 84 height 12
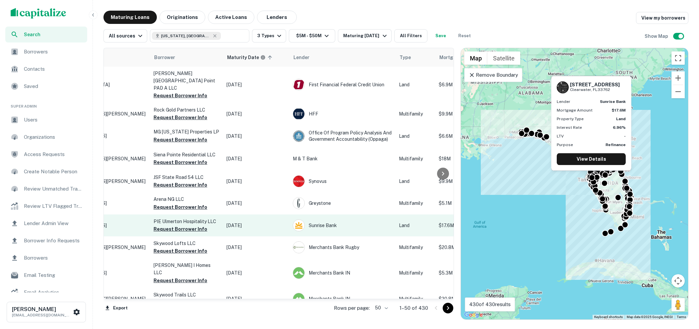
scroll to position [178, 0]
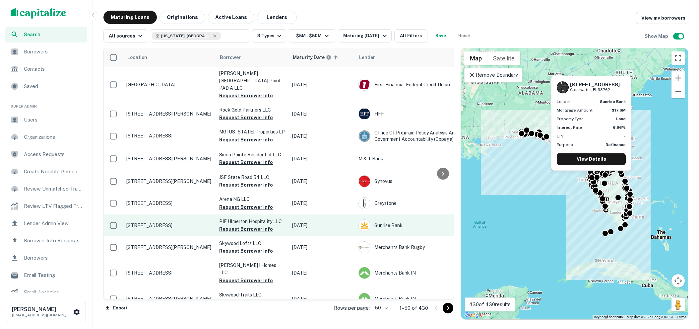
click at [157, 222] on p "[STREET_ADDRESS]" at bounding box center [169, 225] width 86 height 6
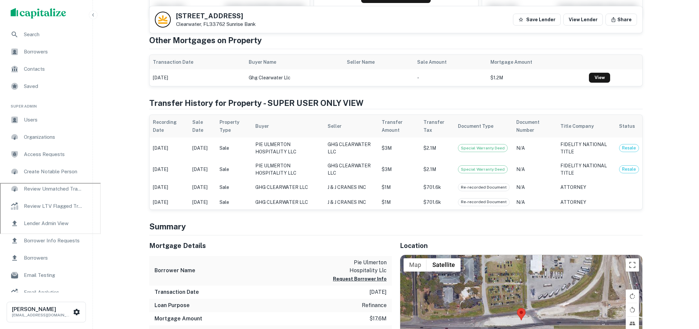
scroll to position [64, 0]
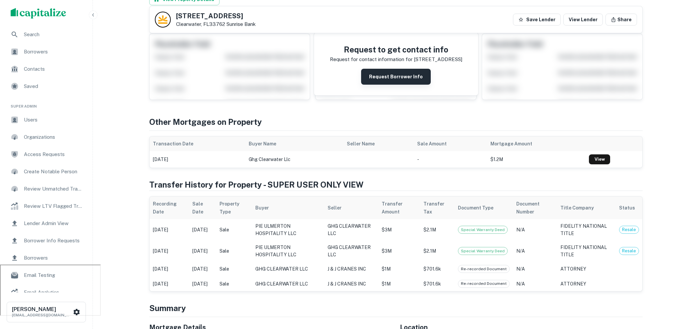
click at [396, 76] on button "Request Borrower Info" at bounding box center [396, 77] width 70 height 16
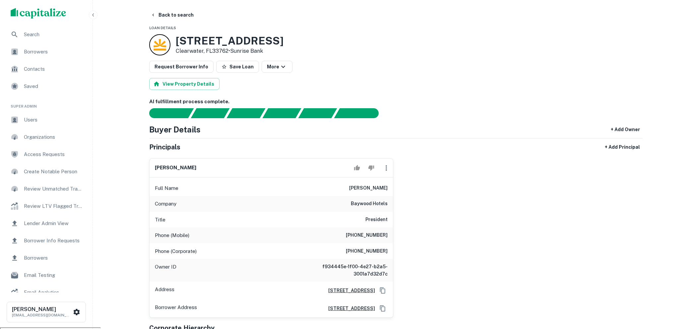
scroll to position [0, 0]
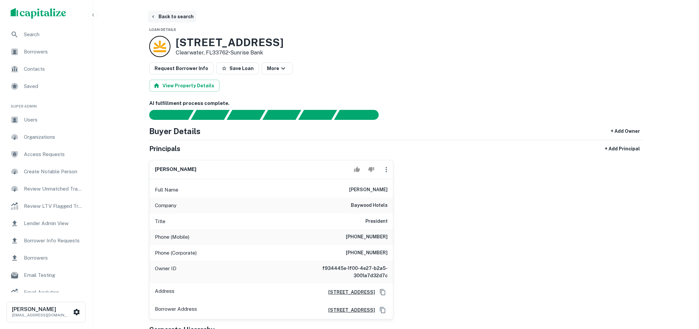
click at [189, 15] on button "Back to search" at bounding box center [172, 17] width 48 height 12
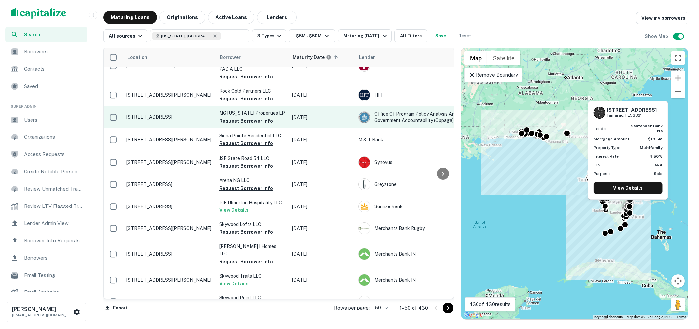
scroll to position [83, 0]
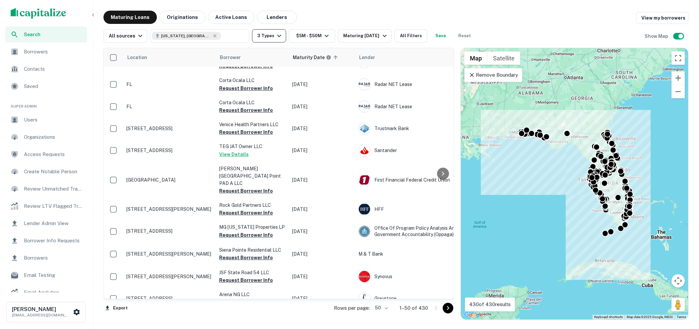
click at [279, 33] on icon "button" at bounding box center [279, 36] width 8 height 8
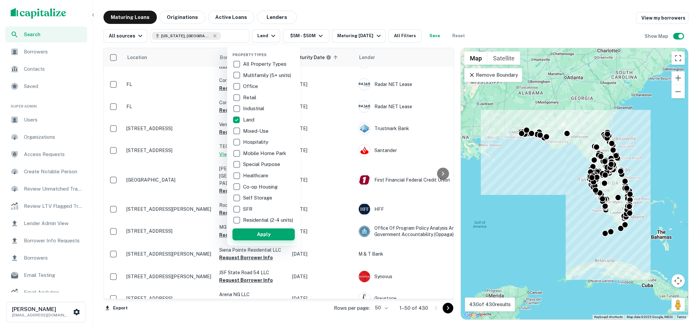
click at [284, 239] on button "Apply" at bounding box center [263, 234] width 62 height 12
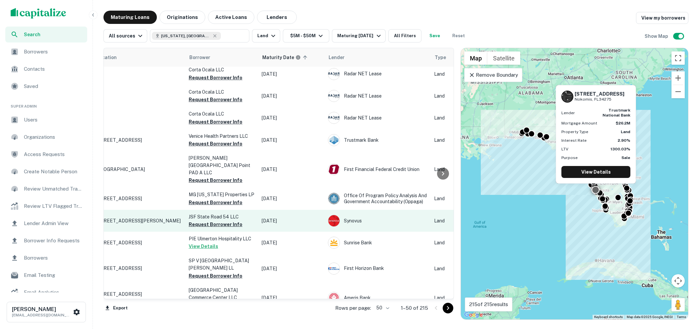
scroll to position [26, 18]
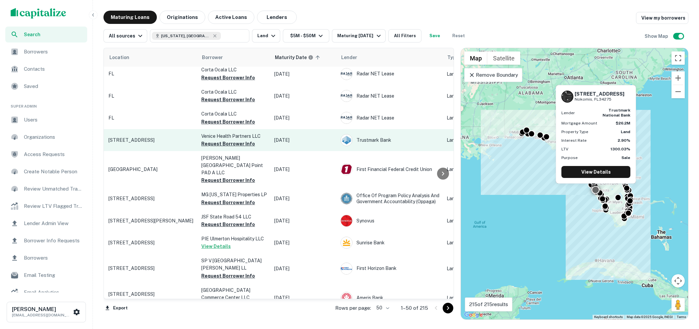
click at [134, 138] on p "[STREET_ADDRESS]" at bounding box center [151, 140] width 86 height 6
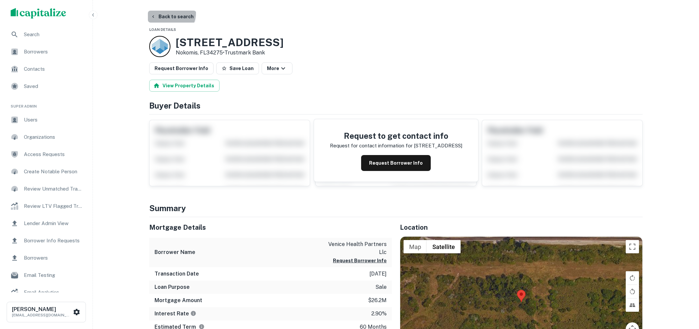
click at [164, 12] on button "Back to search" at bounding box center [172, 17] width 48 height 12
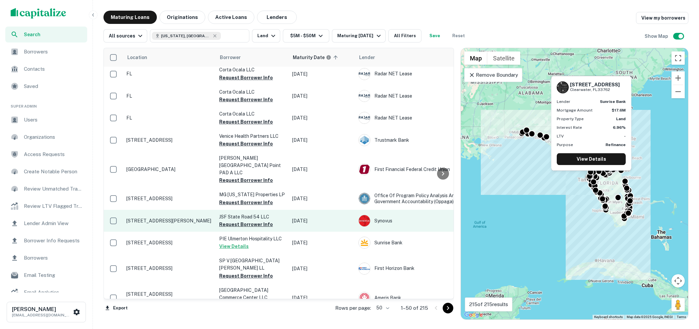
scroll to position [46, 0]
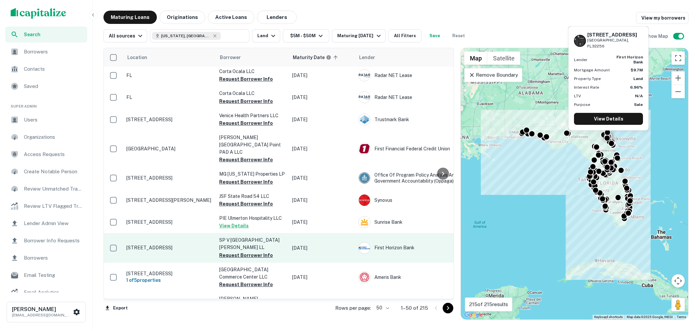
click at [172, 244] on p "[STREET_ADDRESS]" at bounding box center [169, 247] width 86 height 6
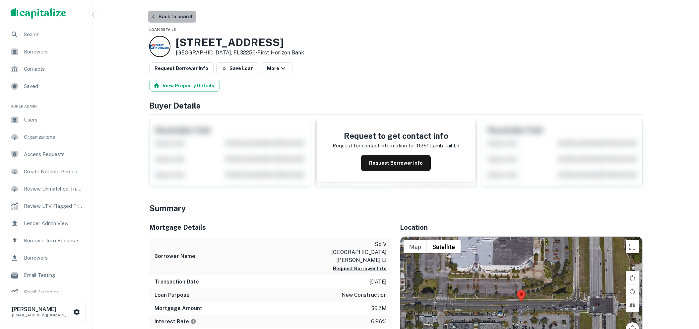
click at [172, 15] on button "Back to search" at bounding box center [172, 17] width 48 height 12
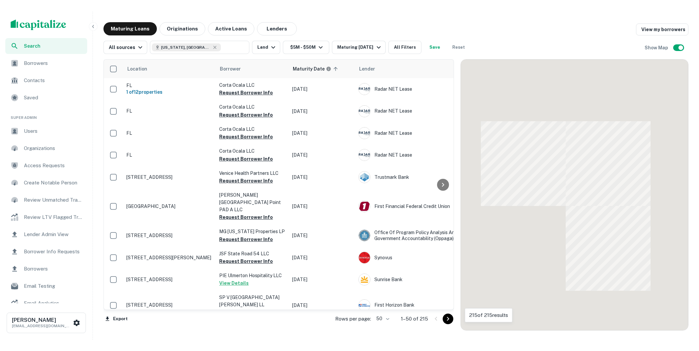
scroll to position [46, 0]
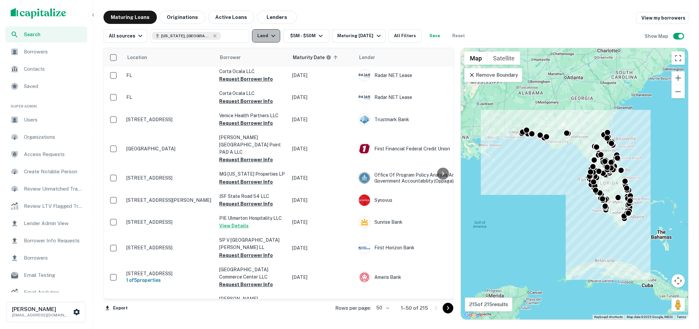
click at [272, 34] on icon "button" at bounding box center [273, 36] width 8 height 8
